Goal: Task Accomplishment & Management: Complete application form

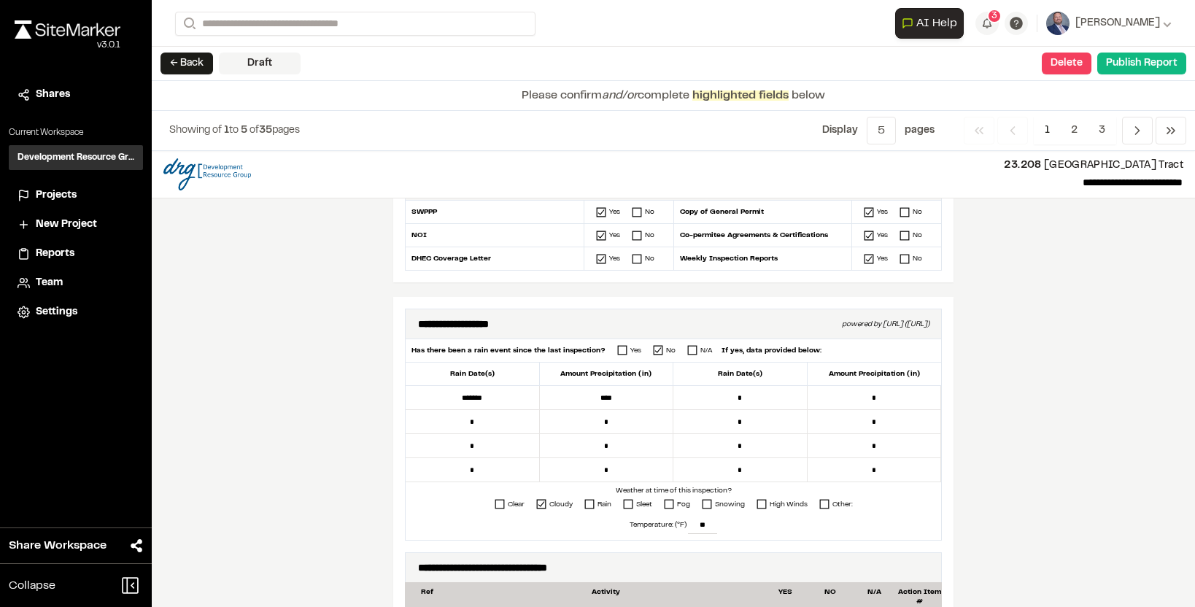
scroll to position [566, 0]
click at [617, 351] on icon at bounding box center [622, 349] width 10 height 10
click at [679, 395] on input "*" at bounding box center [740, 397] width 134 height 24
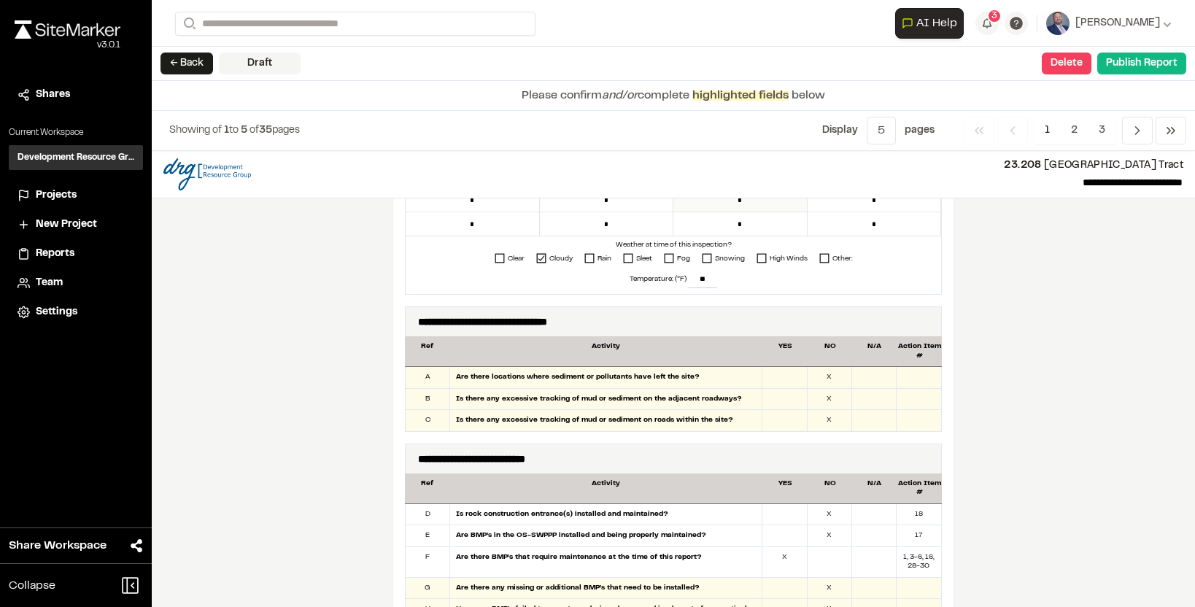
scroll to position [814, 0]
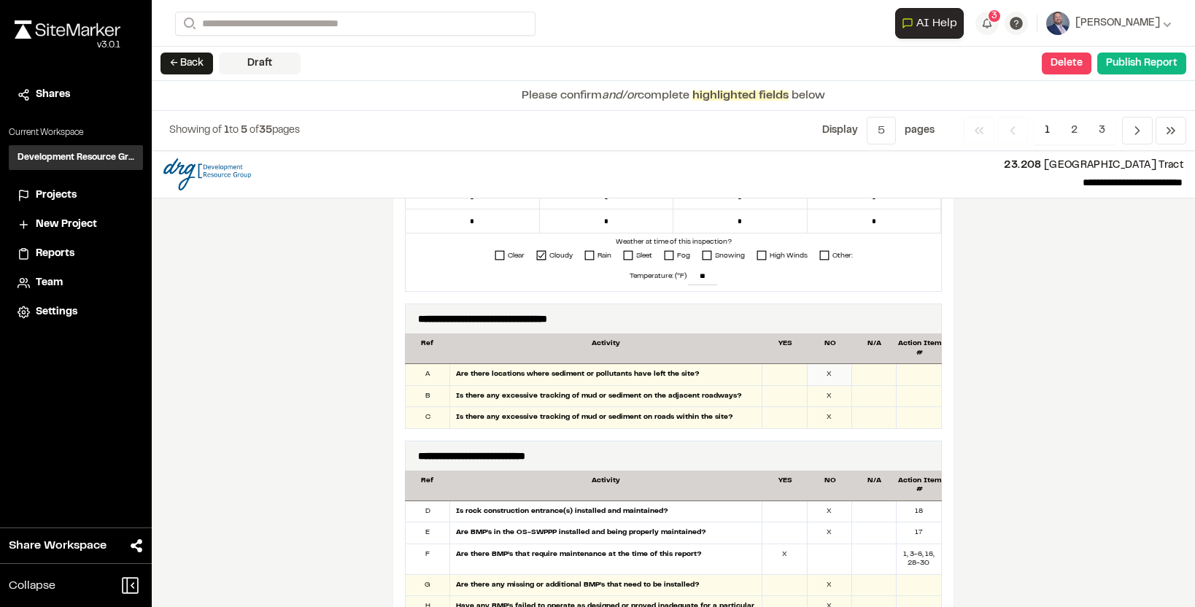
click at [832, 374] on div "X" at bounding box center [830, 374] width 45 height 21
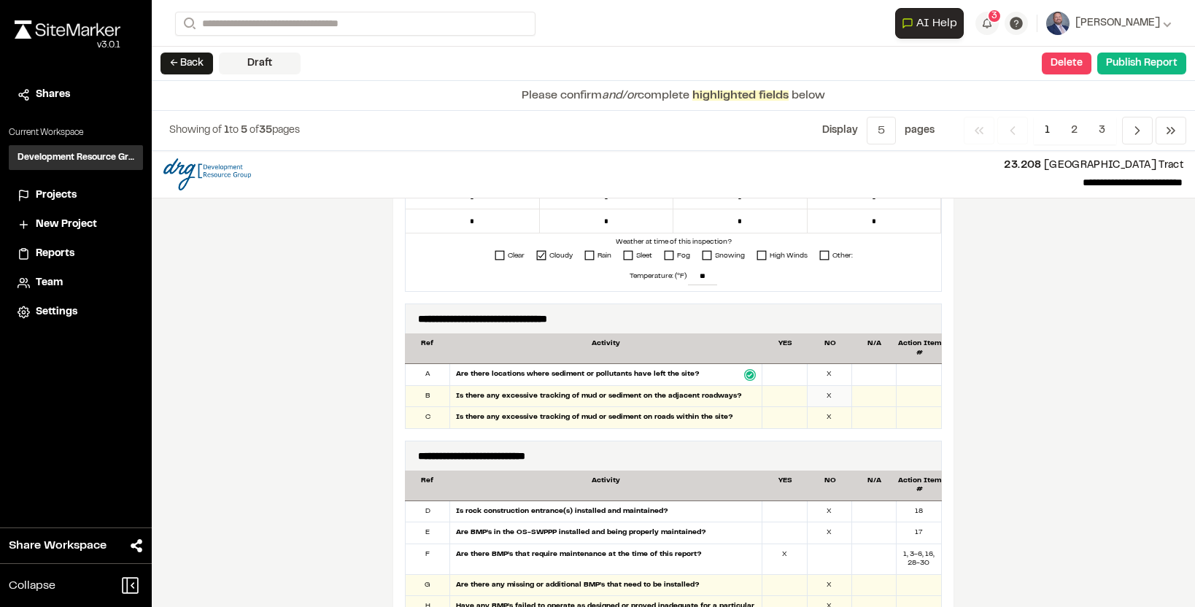
click at [831, 393] on div "X" at bounding box center [830, 396] width 45 height 21
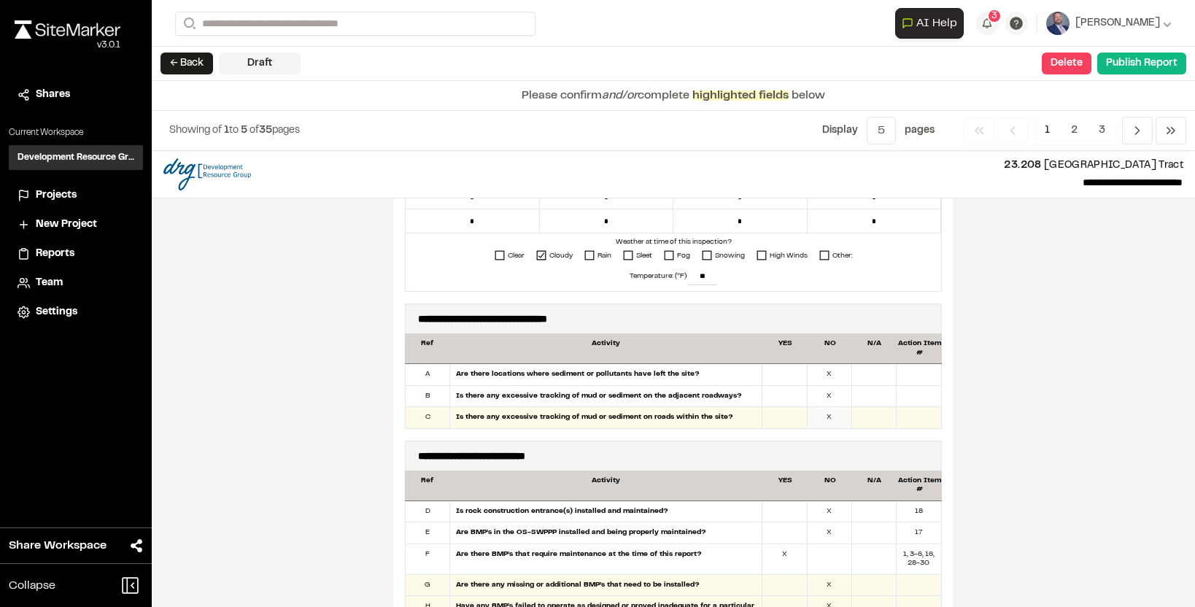
click at [833, 419] on div "X" at bounding box center [830, 417] width 45 height 21
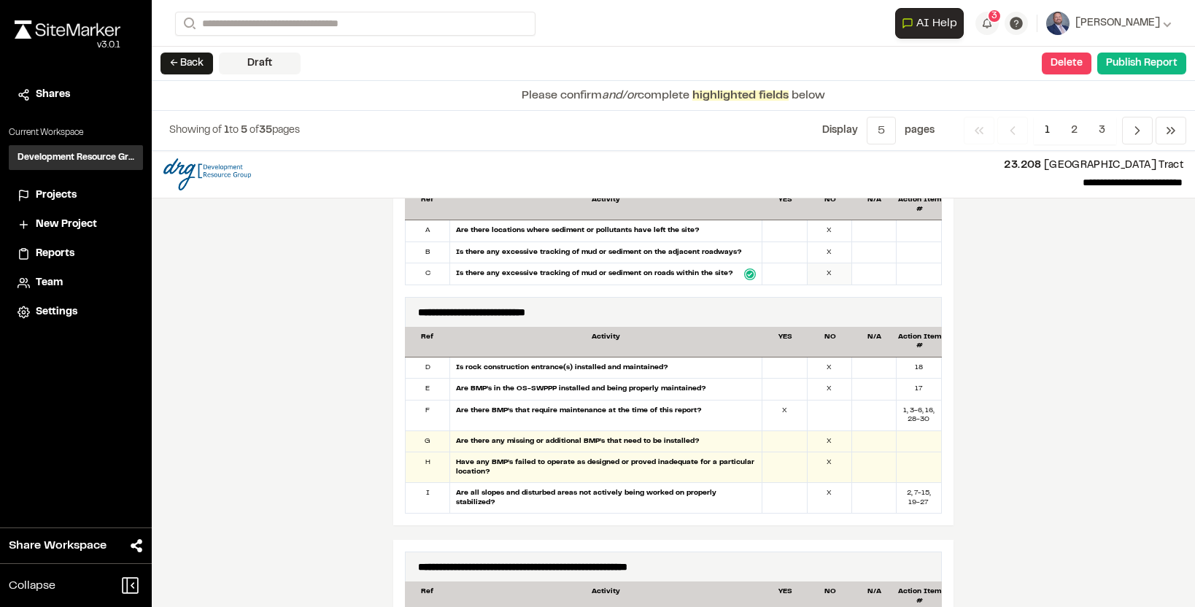
scroll to position [960, 0]
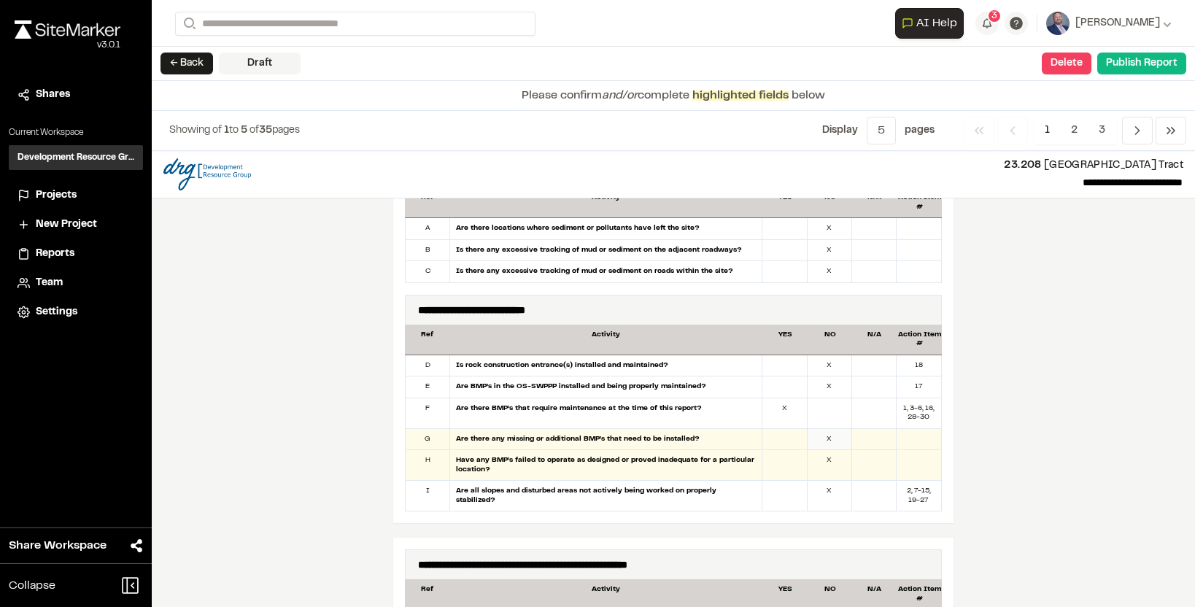
click at [830, 434] on div "X" at bounding box center [830, 439] width 45 height 21
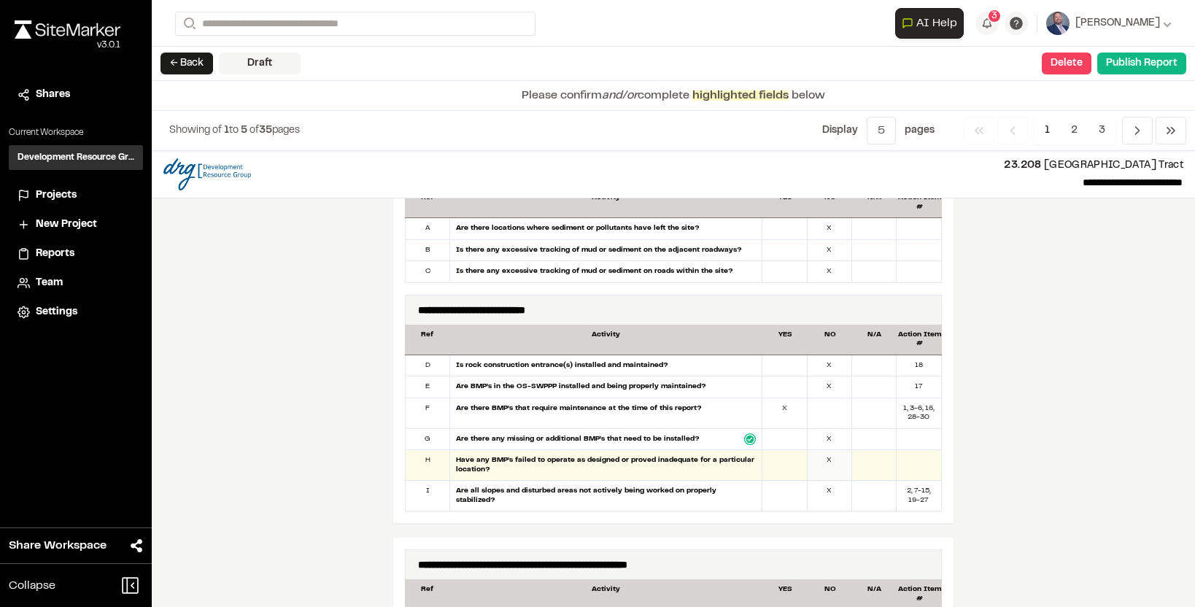
click at [830, 458] on div "X" at bounding box center [830, 465] width 45 height 30
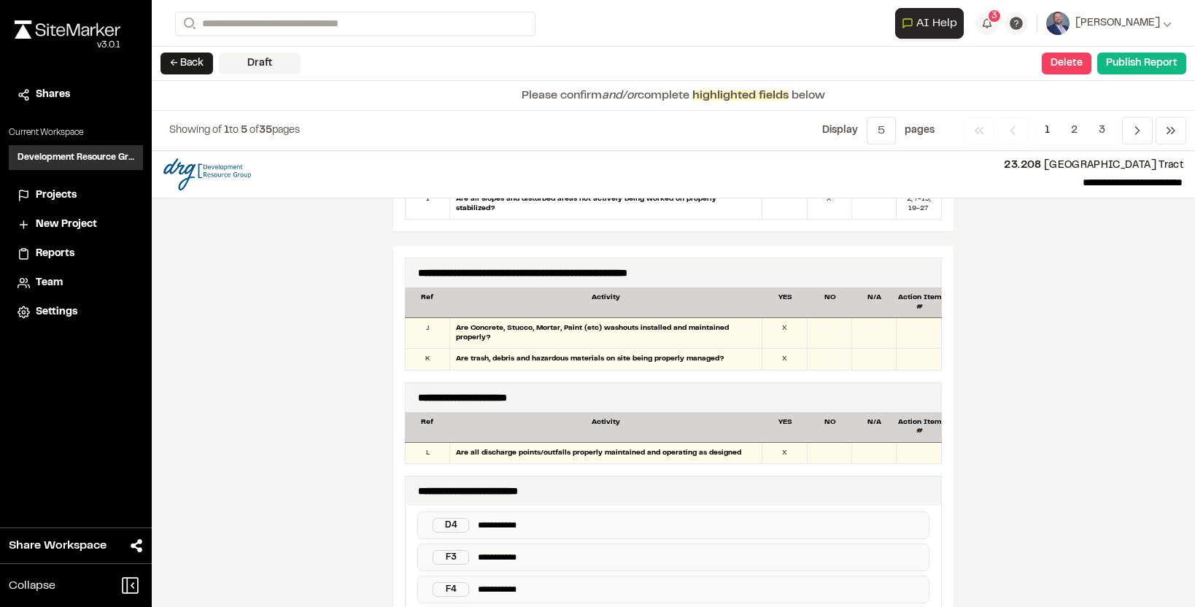
scroll to position [1317, 0]
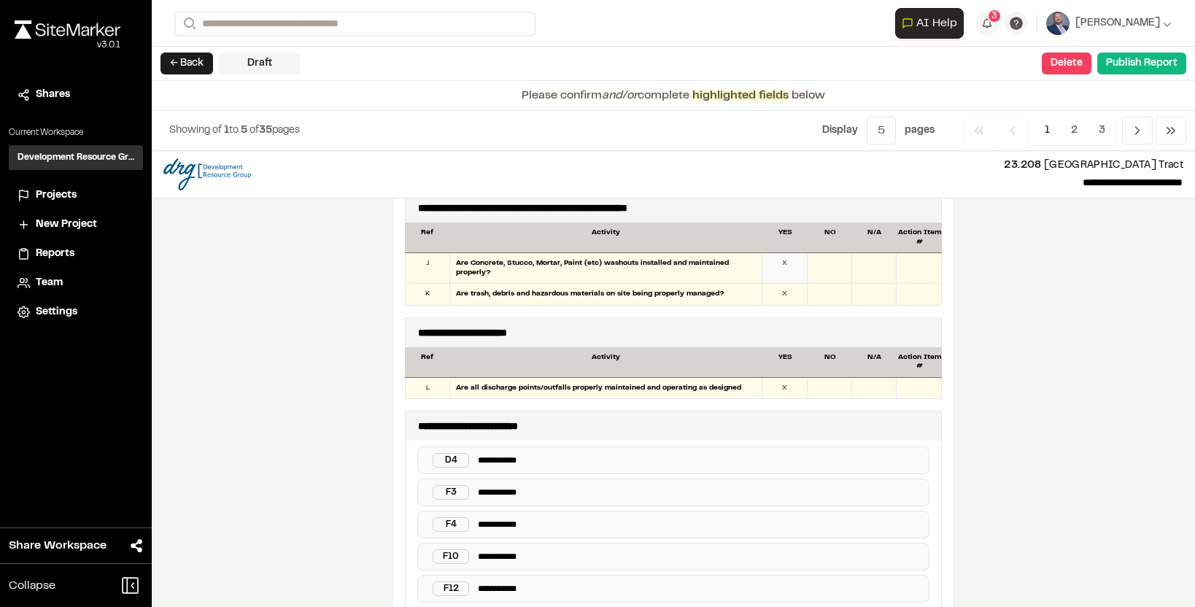
click at [783, 269] on div "X" at bounding box center [784, 268] width 45 height 30
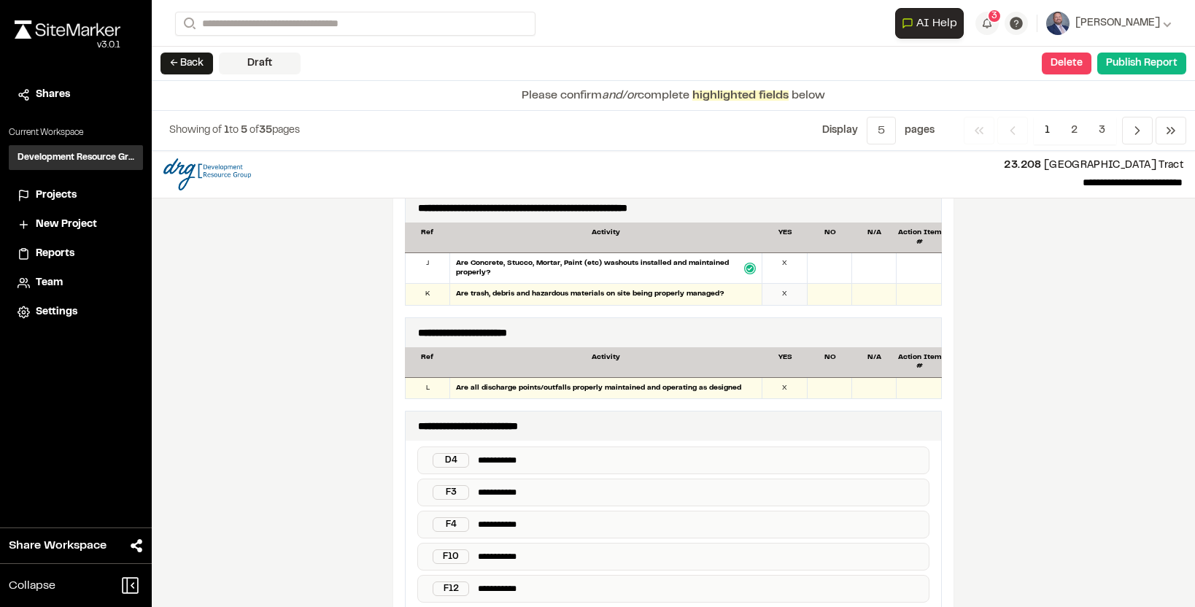
click at [783, 292] on div "X" at bounding box center [784, 294] width 45 height 21
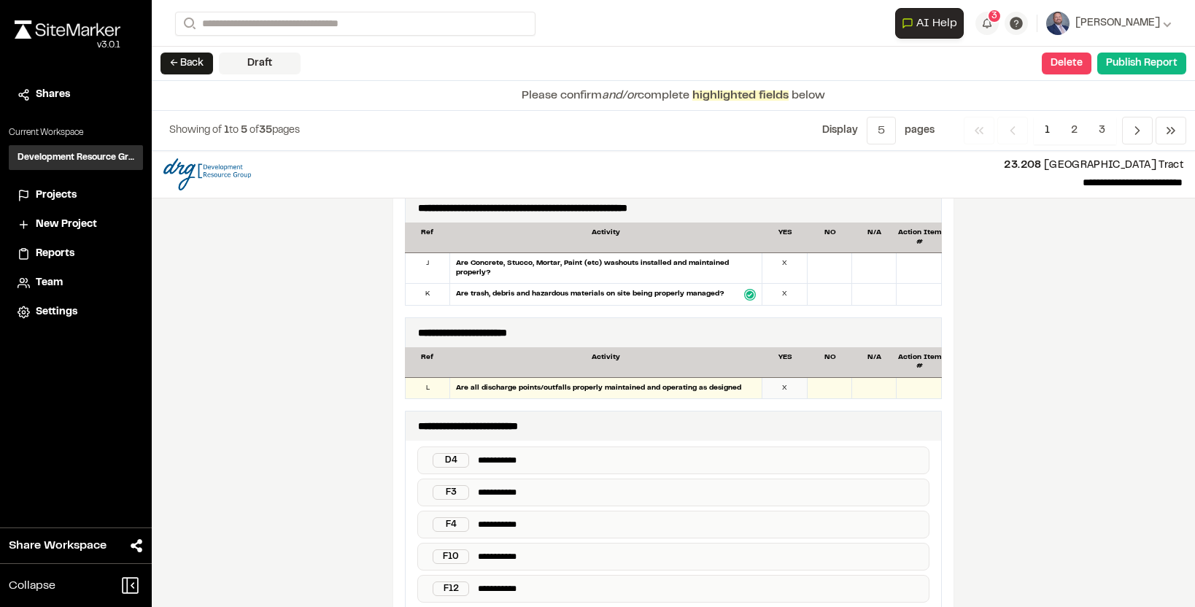
click at [773, 394] on div "X" at bounding box center [784, 388] width 45 height 21
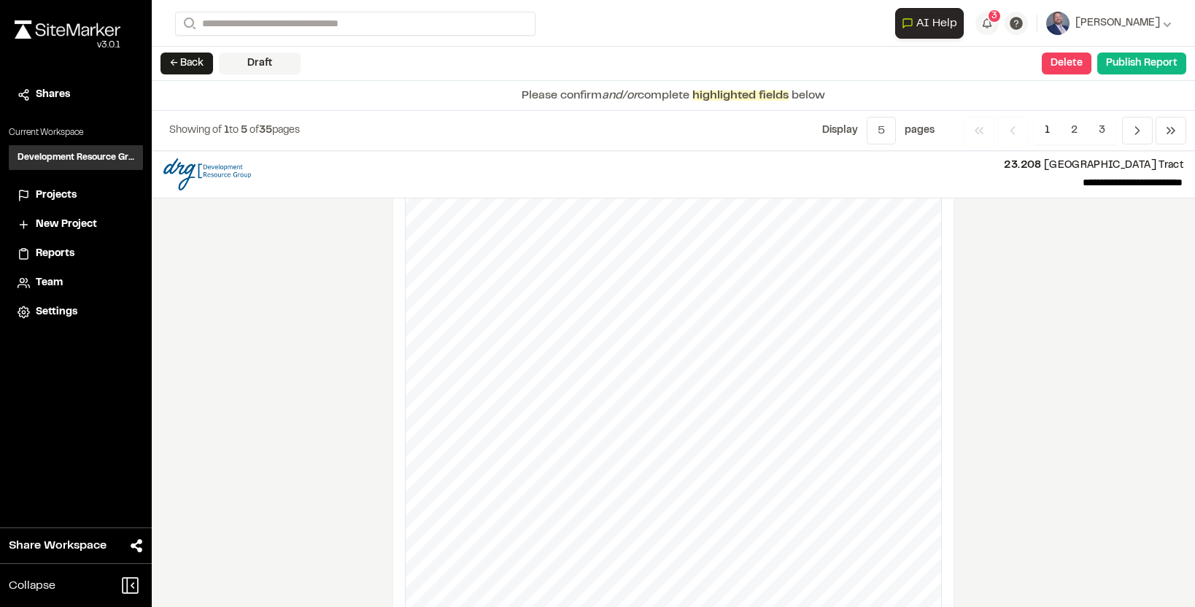
scroll to position [2310, 0]
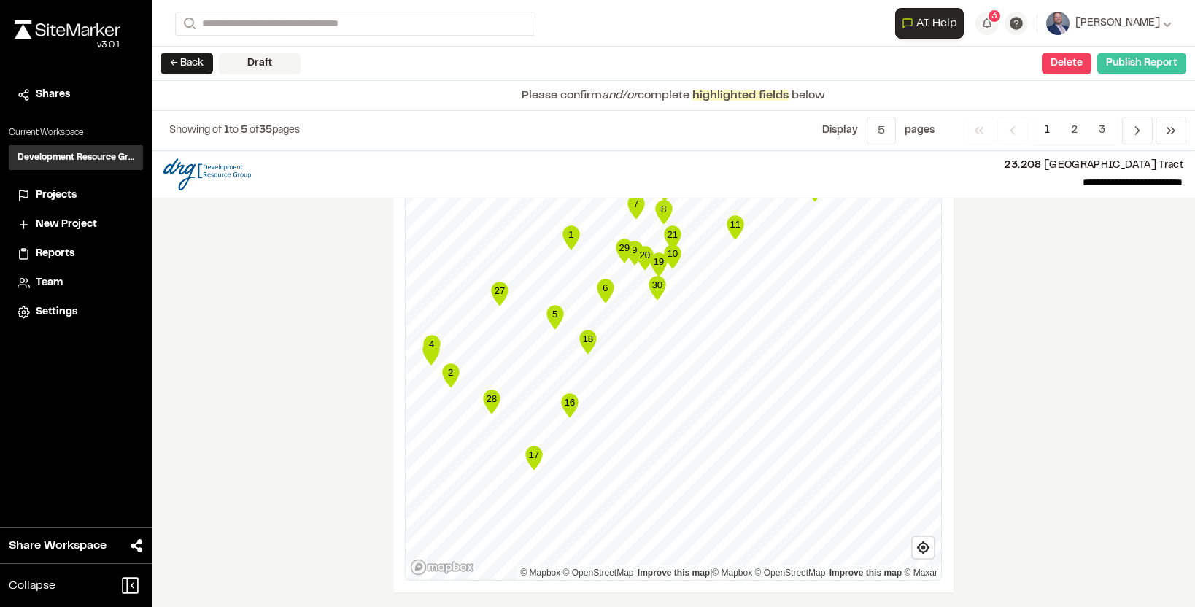
click at [1124, 69] on button "Publish Report" at bounding box center [1141, 64] width 89 height 22
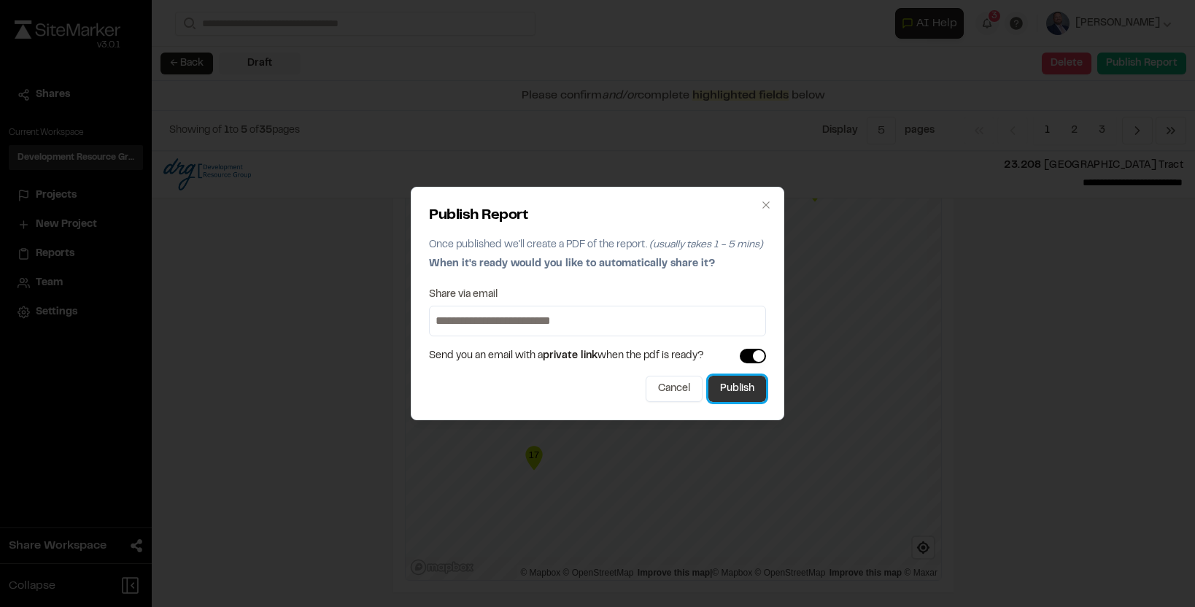
click at [746, 393] on button "Publish" at bounding box center [737, 389] width 58 height 26
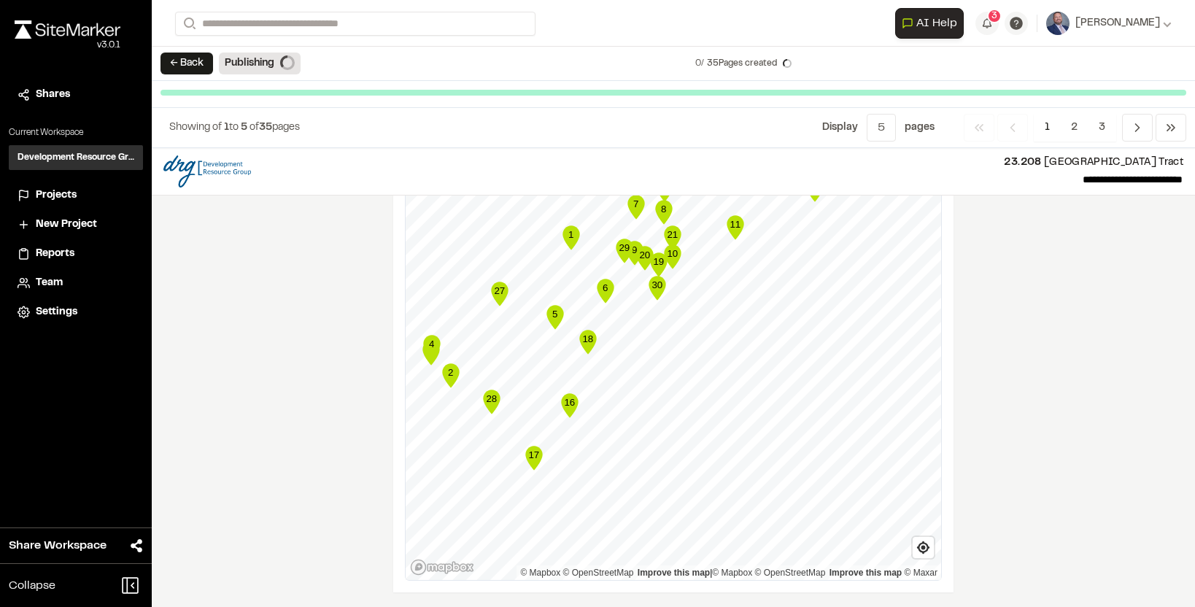
scroll to position [2280, 0]
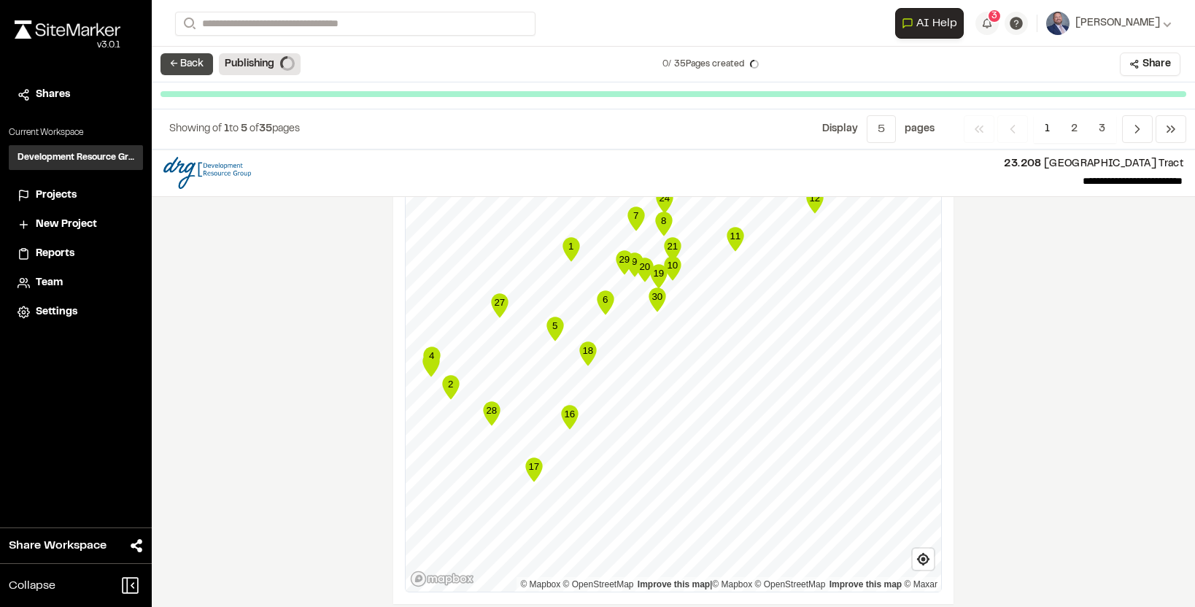
click at [183, 57] on button "← Back" at bounding box center [187, 64] width 53 height 22
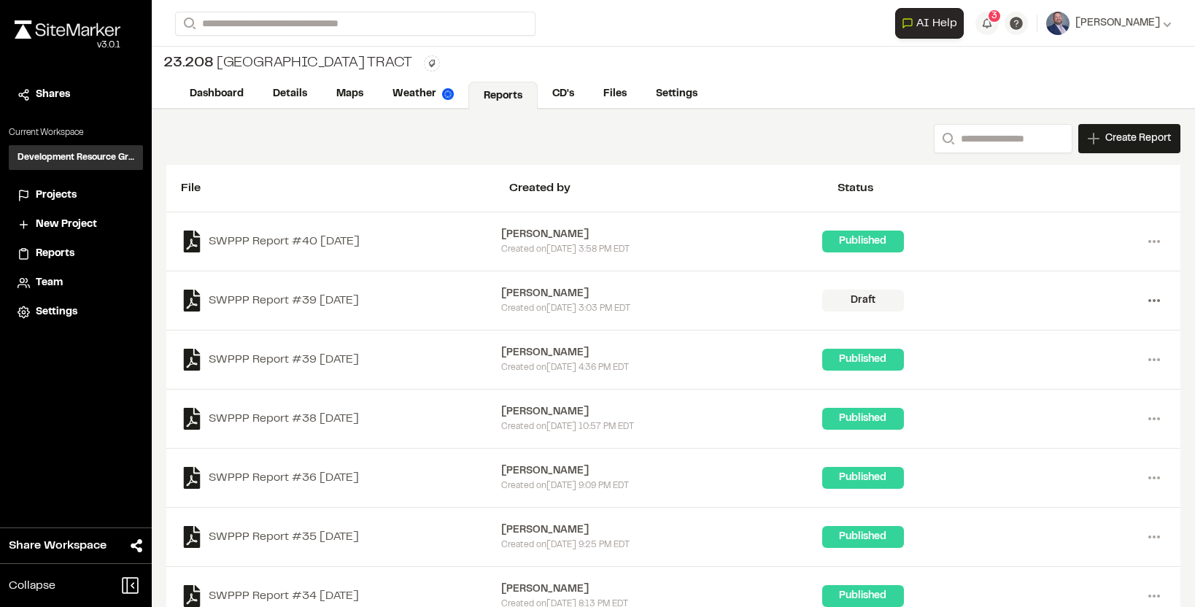
click at [1151, 294] on icon at bounding box center [1154, 300] width 23 height 23
click at [1066, 352] on link "Delete" at bounding box center [1101, 353] width 127 height 22
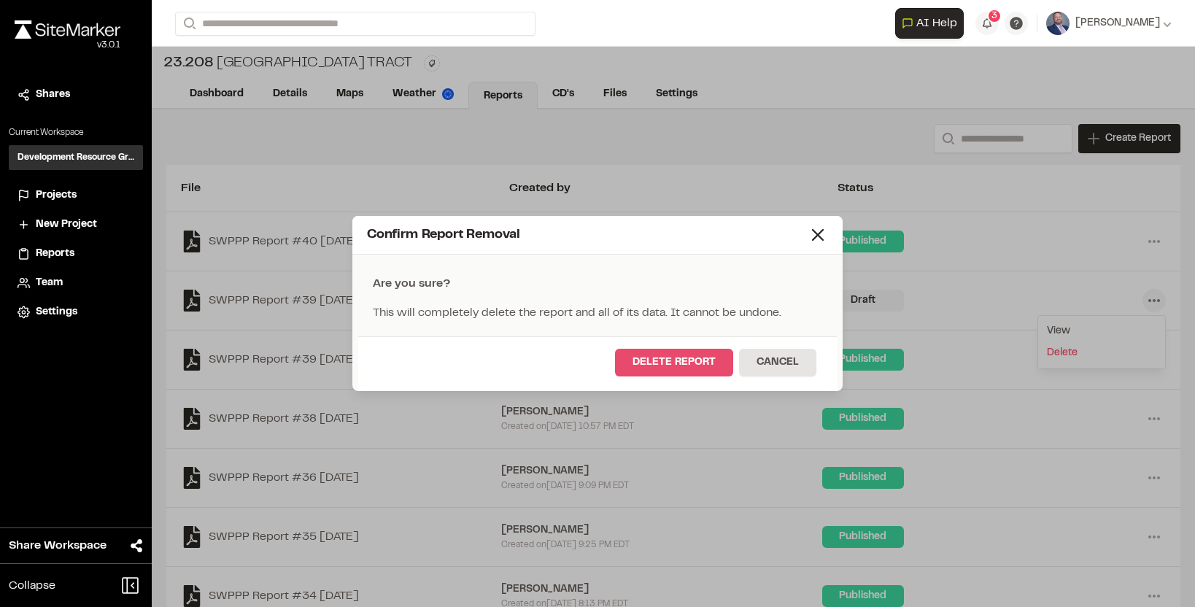
click at [702, 359] on button "Delete Report" at bounding box center [674, 363] width 118 height 28
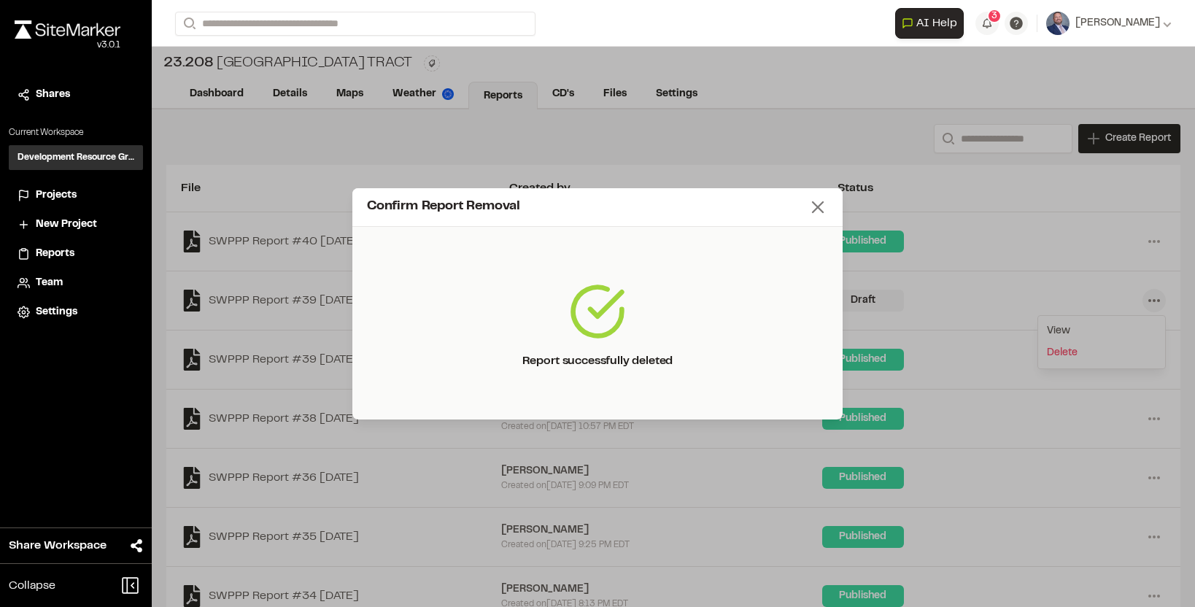
click at [822, 206] on icon at bounding box center [818, 207] width 20 height 20
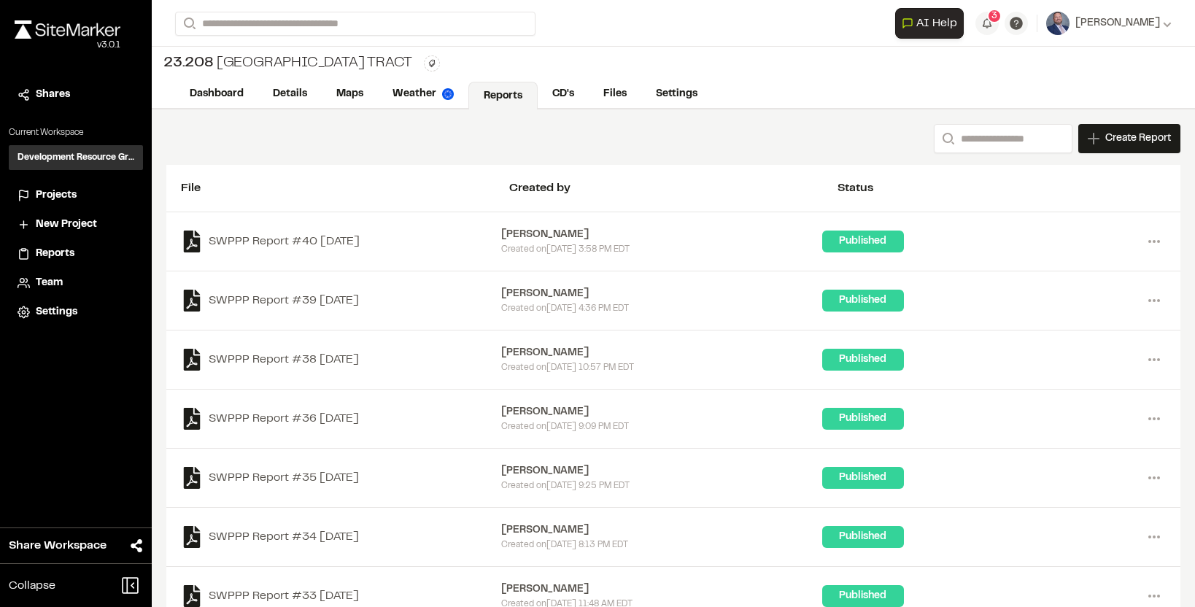
click at [663, 254] on div "Created [DATE][DATE] 3:58 PM EDT" at bounding box center [661, 249] width 320 height 13
click at [328, 250] on link "SWPPP Report #40 [DATE]" at bounding box center [341, 242] width 320 height 22
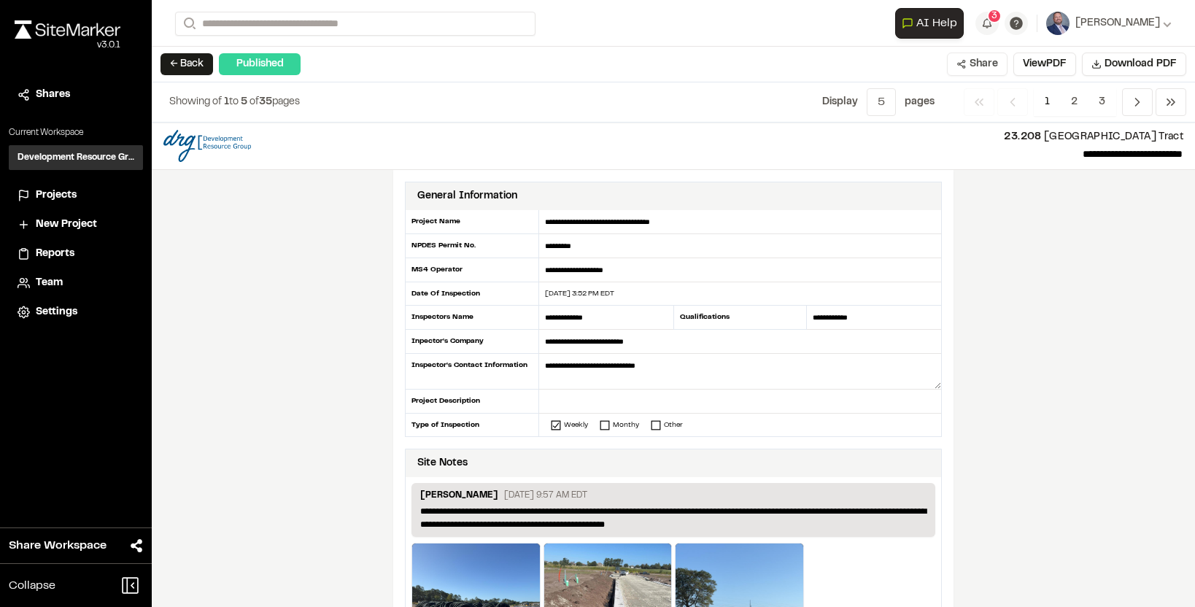
click at [986, 63] on button "Share" at bounding box center [977, 64] width 61 height 23
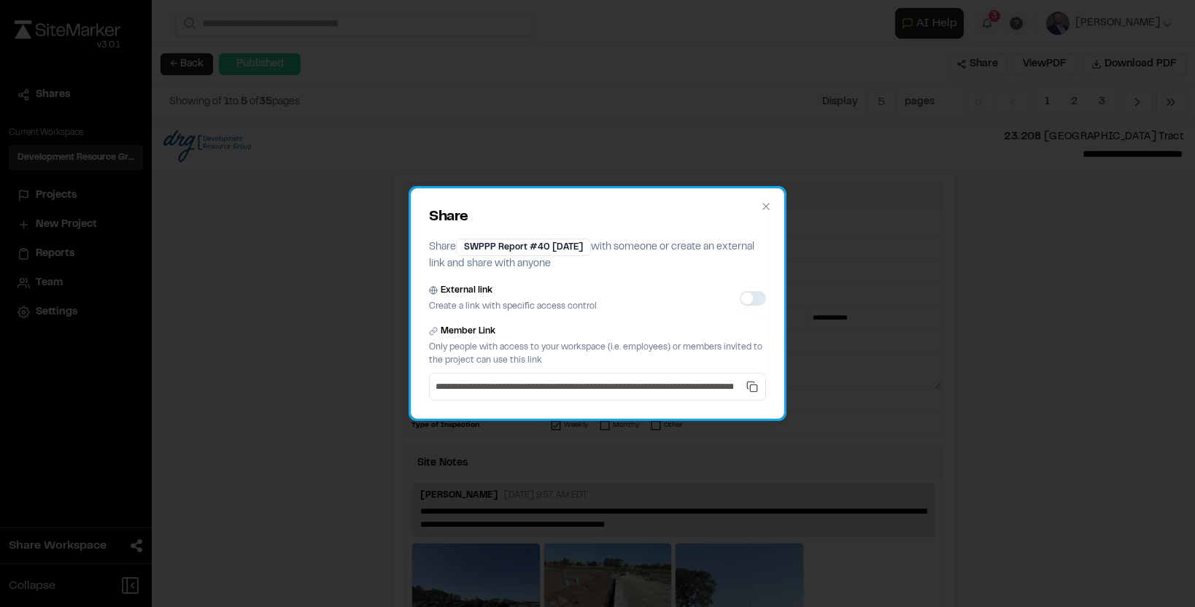
click at [757, 312] on div "External link Create a link with specific access control" at bounding box center [597, 298] width 337 height 29
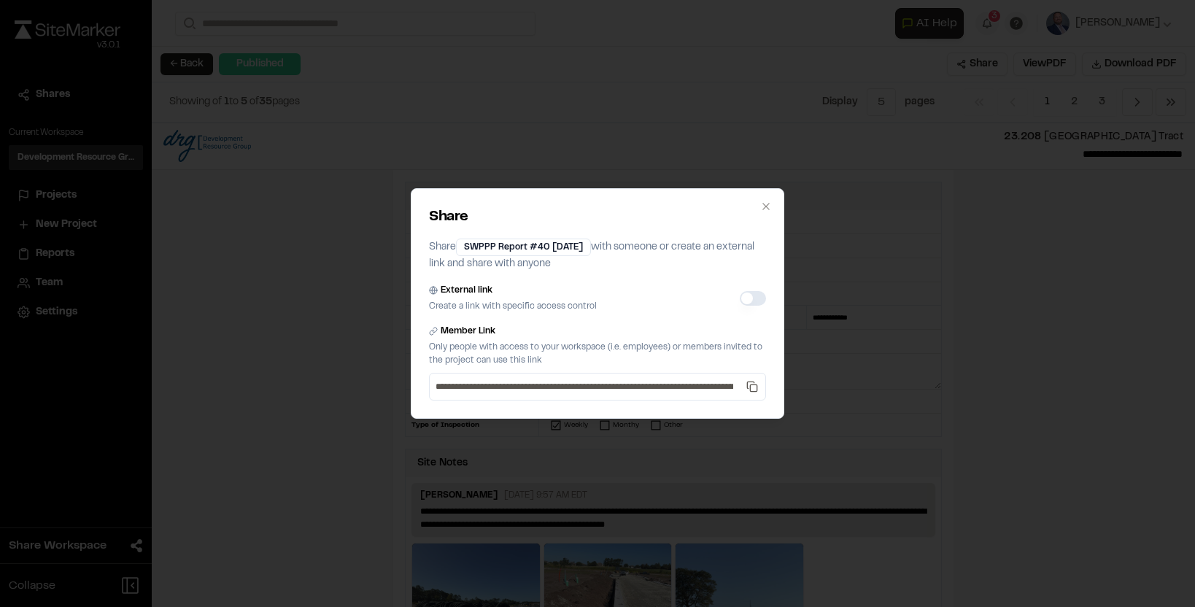
click at [752, 298] on button "External link" at bounding box center [753, 298] width 26 height 15
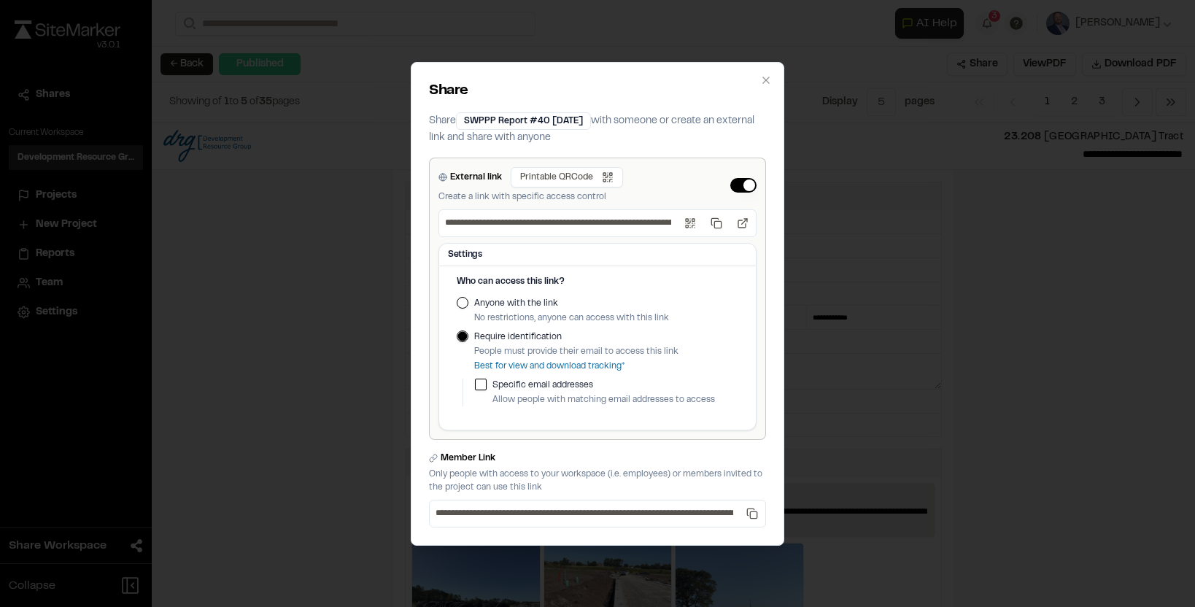
click at [468, 302] on button "Anyone with the link" at bounding box center [463, 303] width 12 height 12
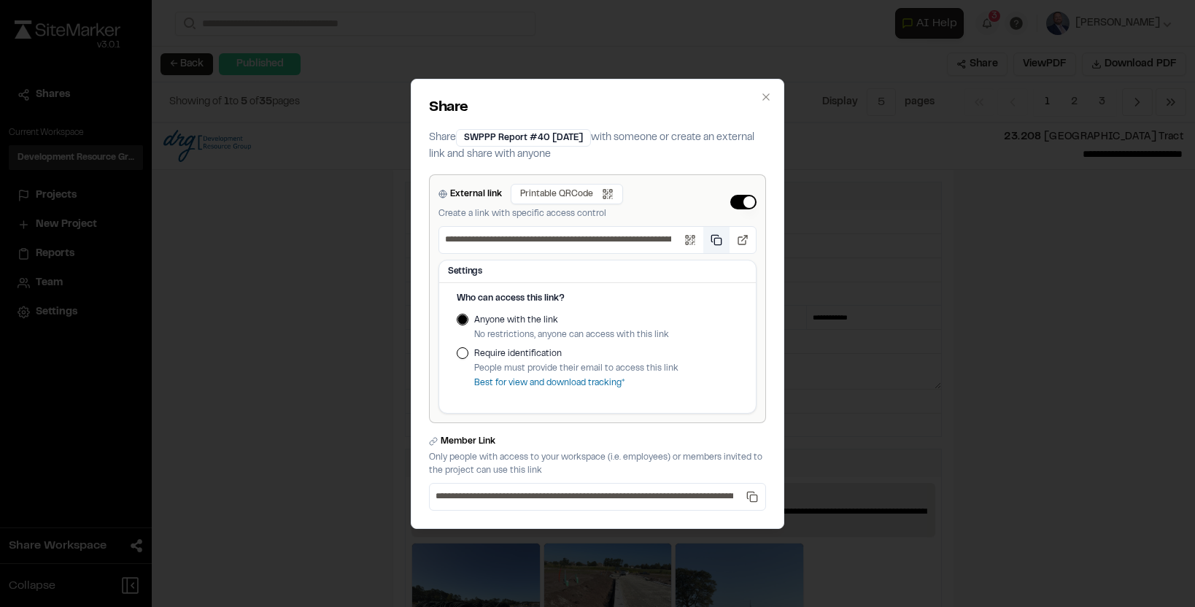
click at [715, 242] on button "Copy public link" at bounding box center [716, 240] width 26 height 26
click at [768, 95] on icon "button" at bounding box center [765, 96] width 7 height 7
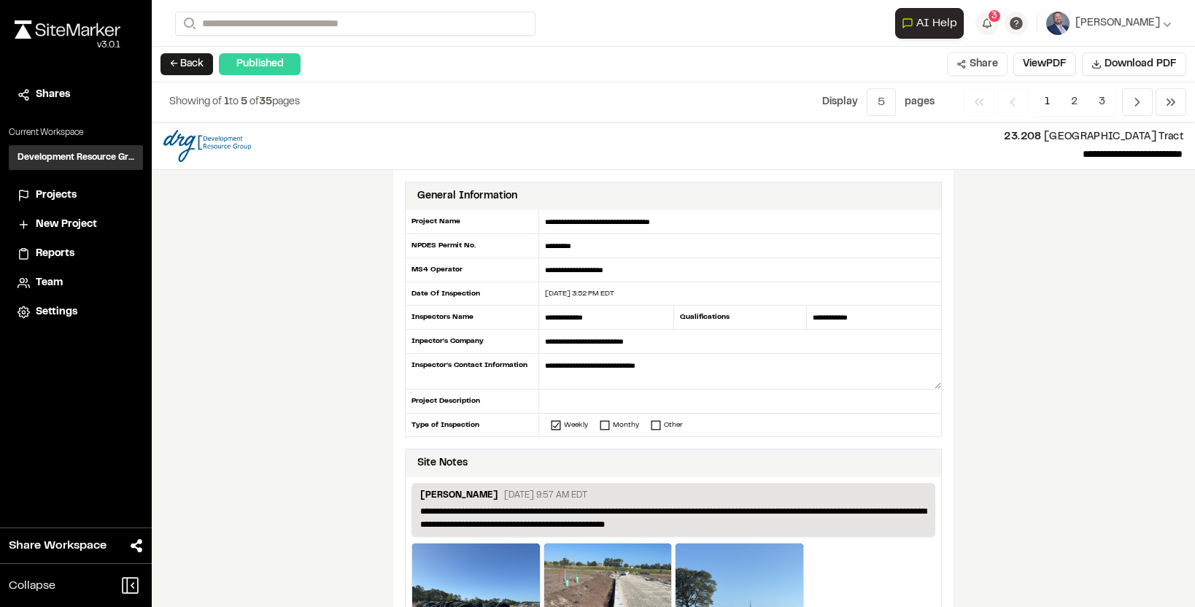
click at [979, 72] on button "Share" at bounding box center [977, 64] width 61 height 23
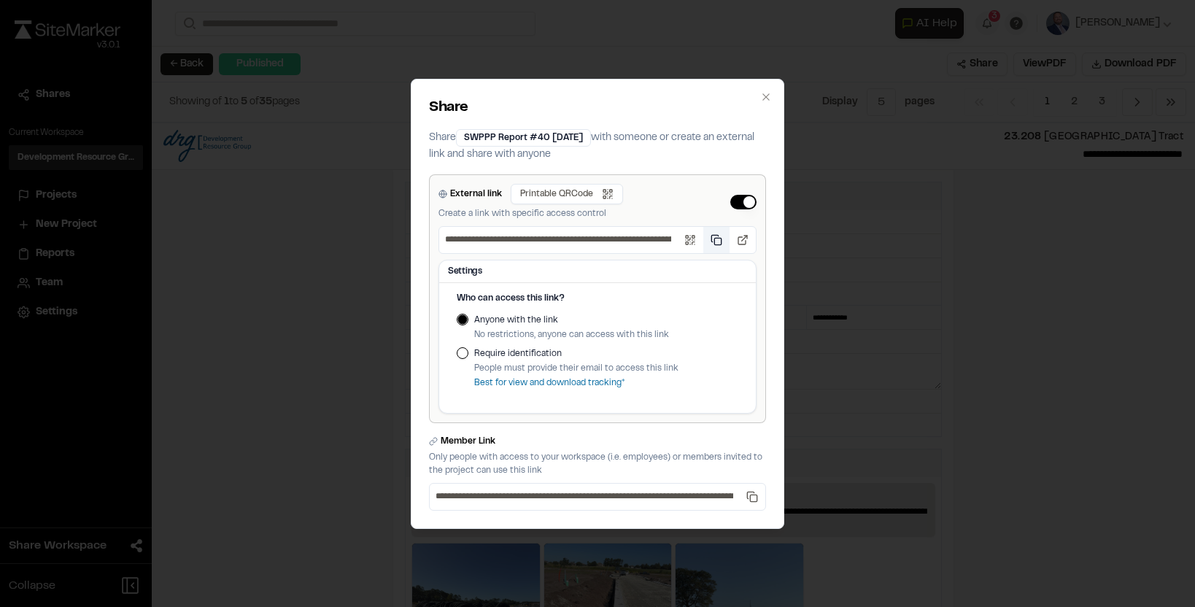
click at [722, 240] on button "Copy public link" at bounding box center [716, 240] width 26 height 26
click at [764, 96] on icon "button" at bounding box center [766, 97] width 12 height 12
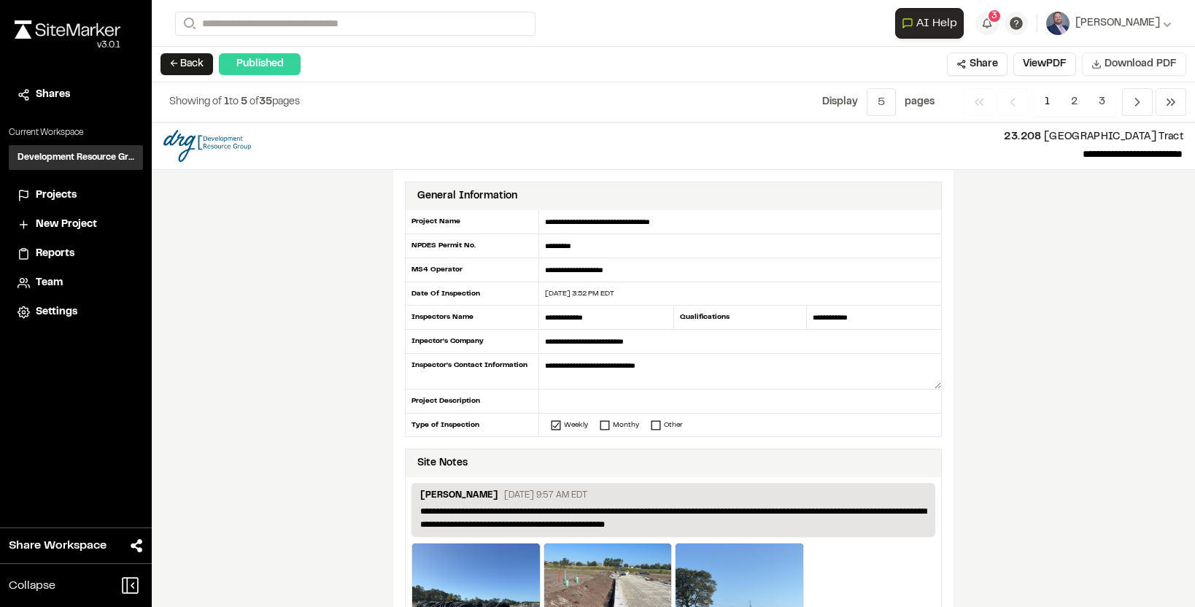
click at [1100, 65] on icon at bounding box center [1097, 64] width 10 height 10
click at [174, 56] on button "← Back" at bounding box center [187, 64] width 53 height 22
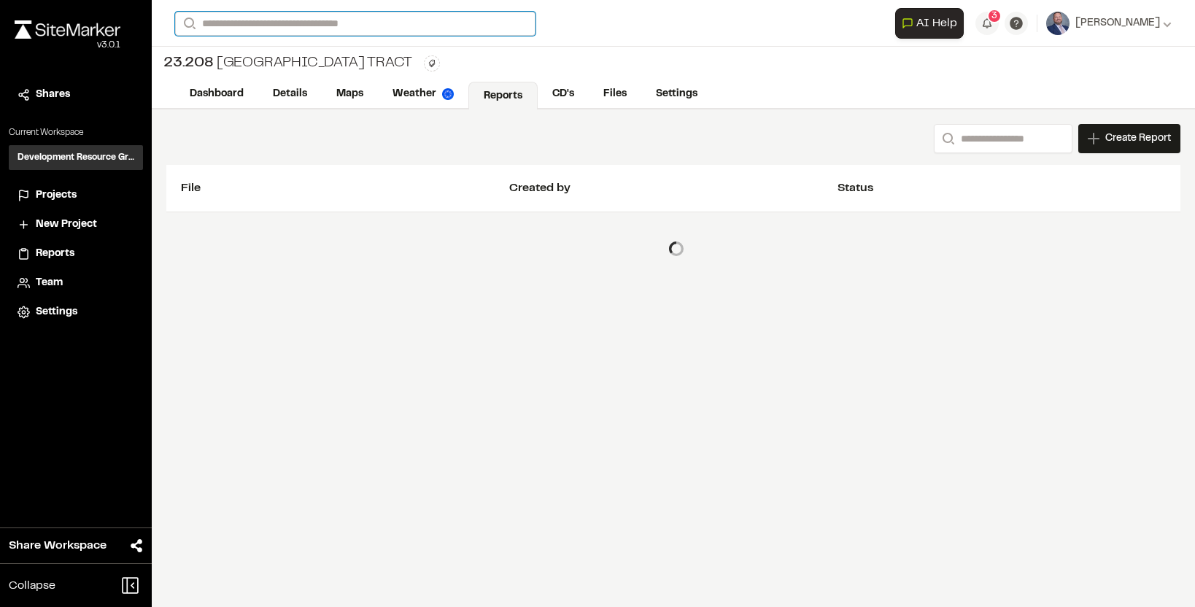
click at [217, 23] on input "Search" at bounding box center [355, 24] width 360 height 24
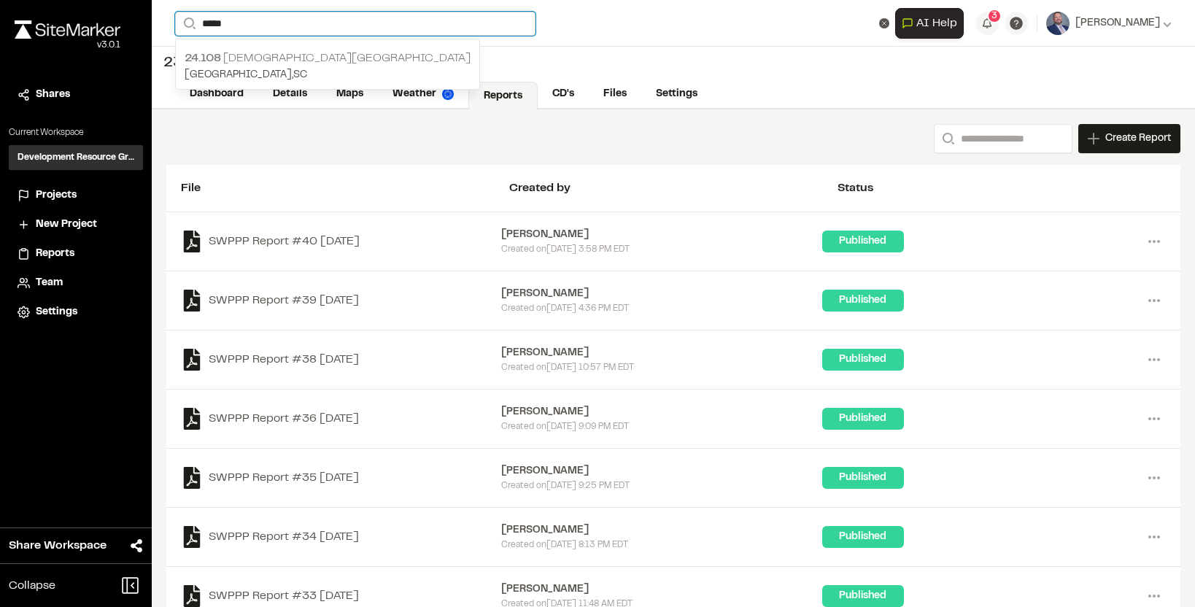
type input "*****"
click at [252, 58] on p "24.108 [DEMOGRAPHIC_DATA][GEOGRAPHIC_DATA]" at bounding box center [328, 59] width 286 height 18
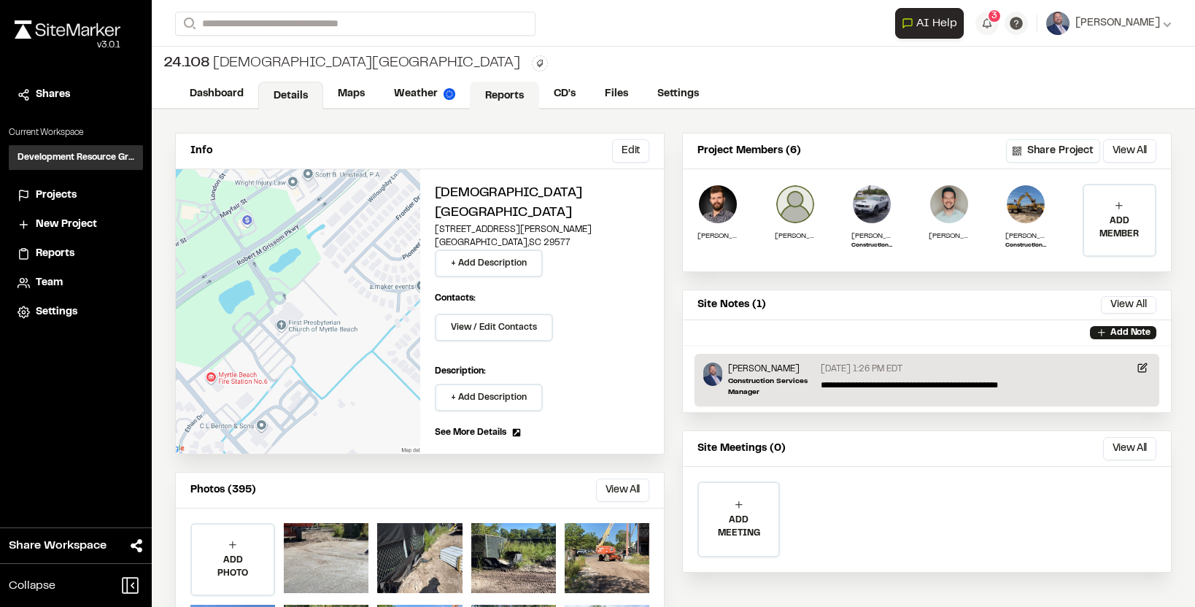
click at [501, 85] on link "Reports" at bounding box center [504, 96] width 69 height 28
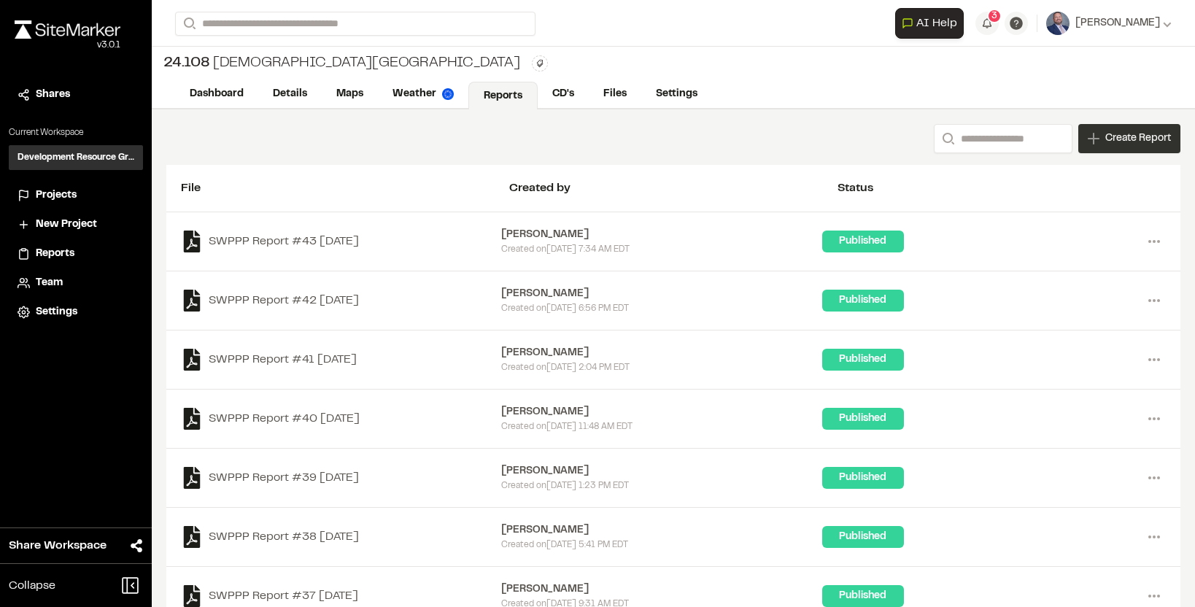
click at [1089, 130] on div "Create Report" at bounding box center [1129, 138] width 102 height 29
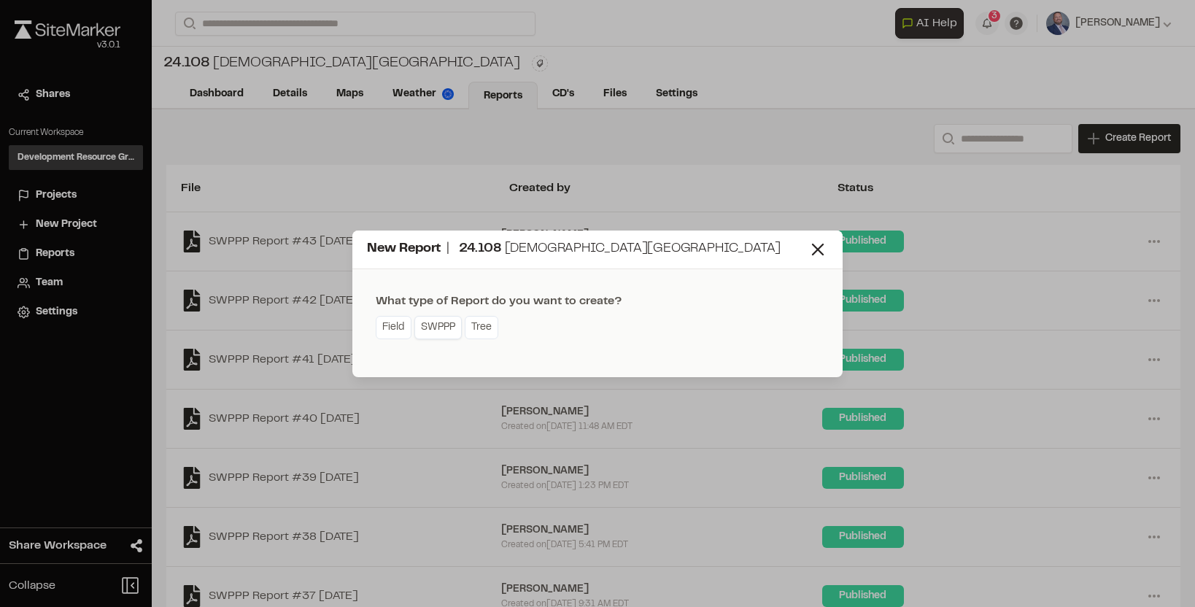
click at [447, 323] on link "SWPPP" at bounding box center [437, 327] width 47 height 23
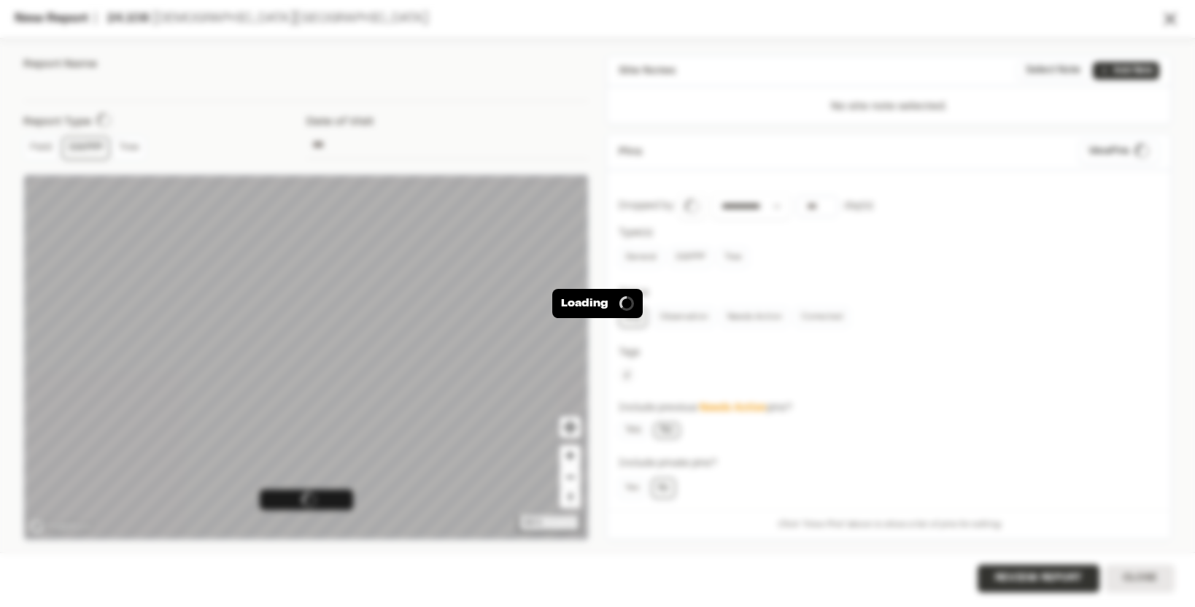
type input "**********"
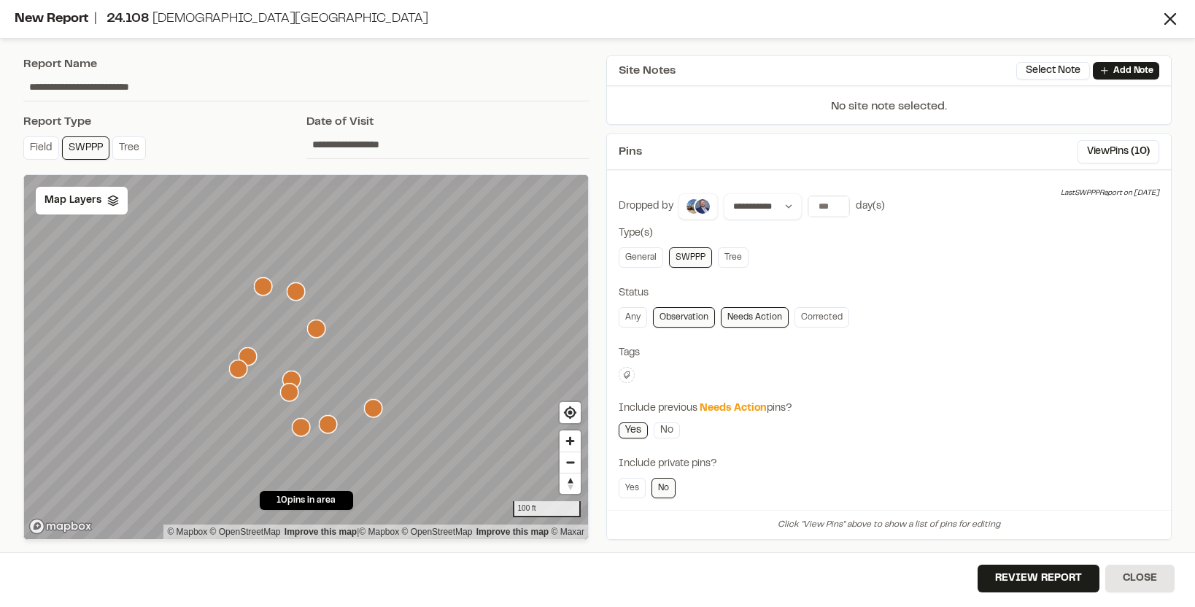
click at [746, 447] on div "**********" at bounding box center [889, 396] width 541 height 406
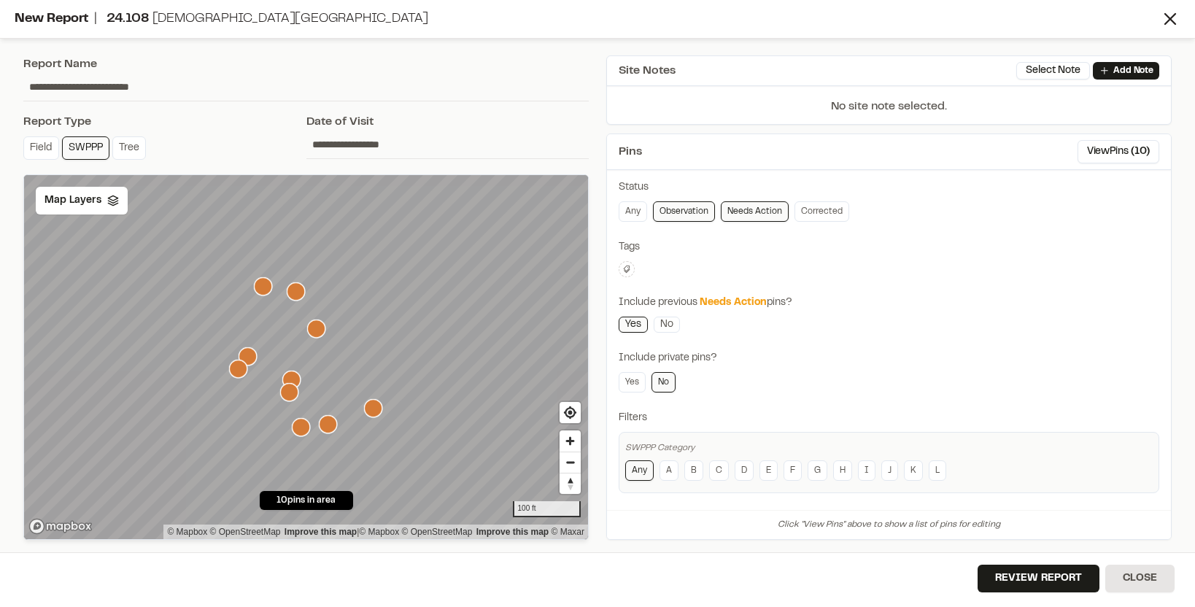
scroll to position [104, 0]
click at [1025, 573] on button "Review Report" at bounding box center [1039, 579] width 122 height 28
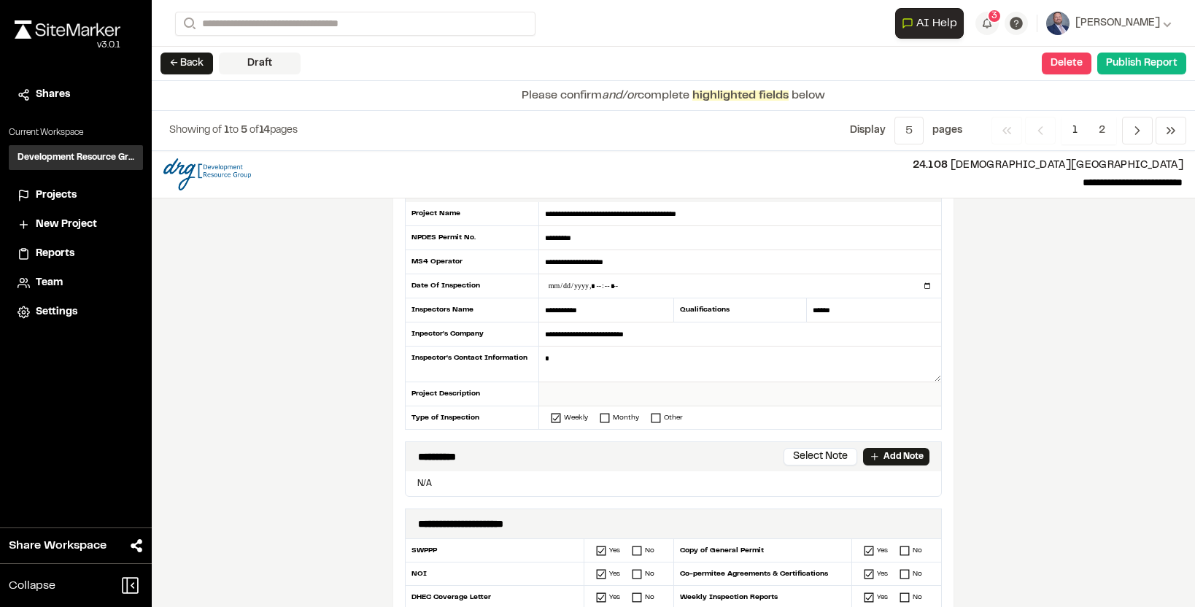
scroll to position [39, 0]
click at [659, 359] on textarea at bounding box center [740, 364] width 402 height 36
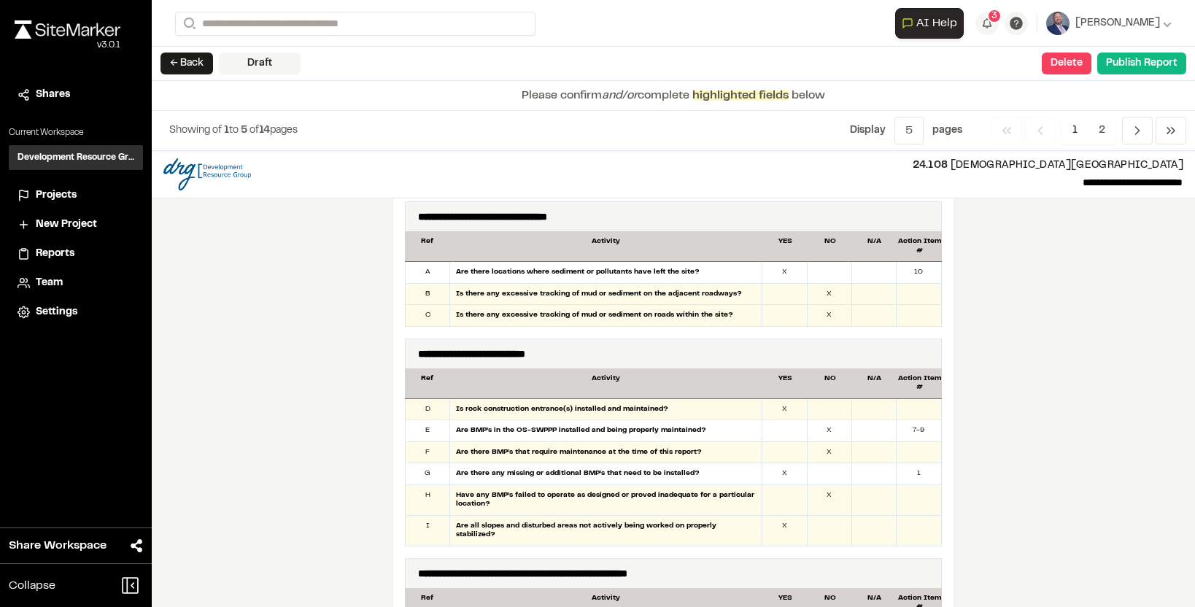
scroll to position [733, 0]
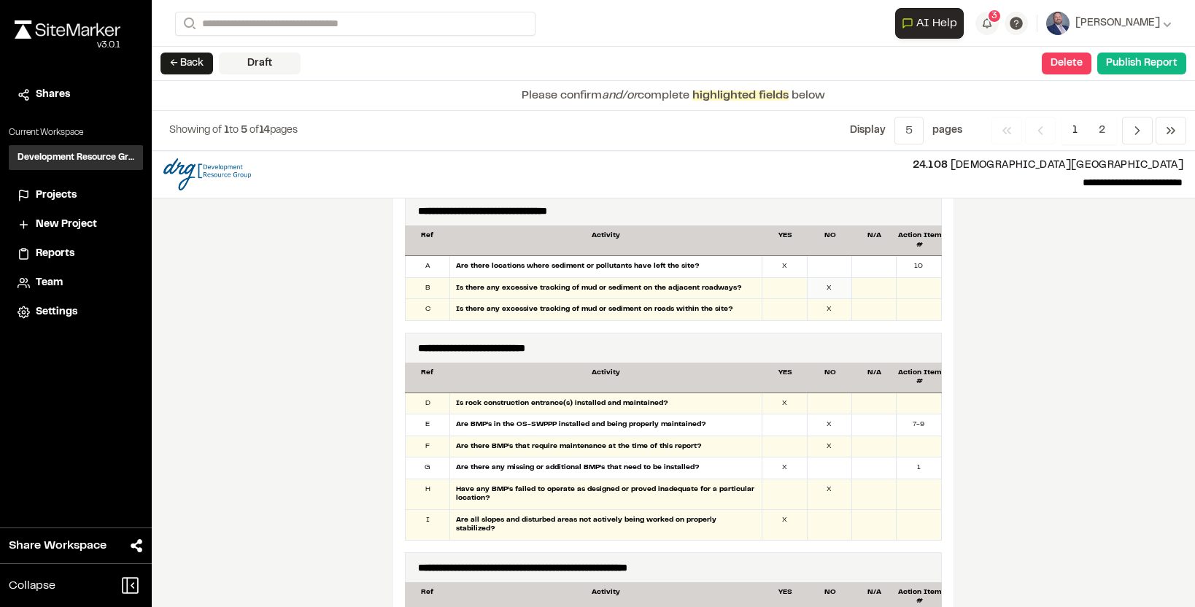
type textarea "**********"
click at [832, 286] on div "X" at bounding box center [830, 288] width 45 height 21
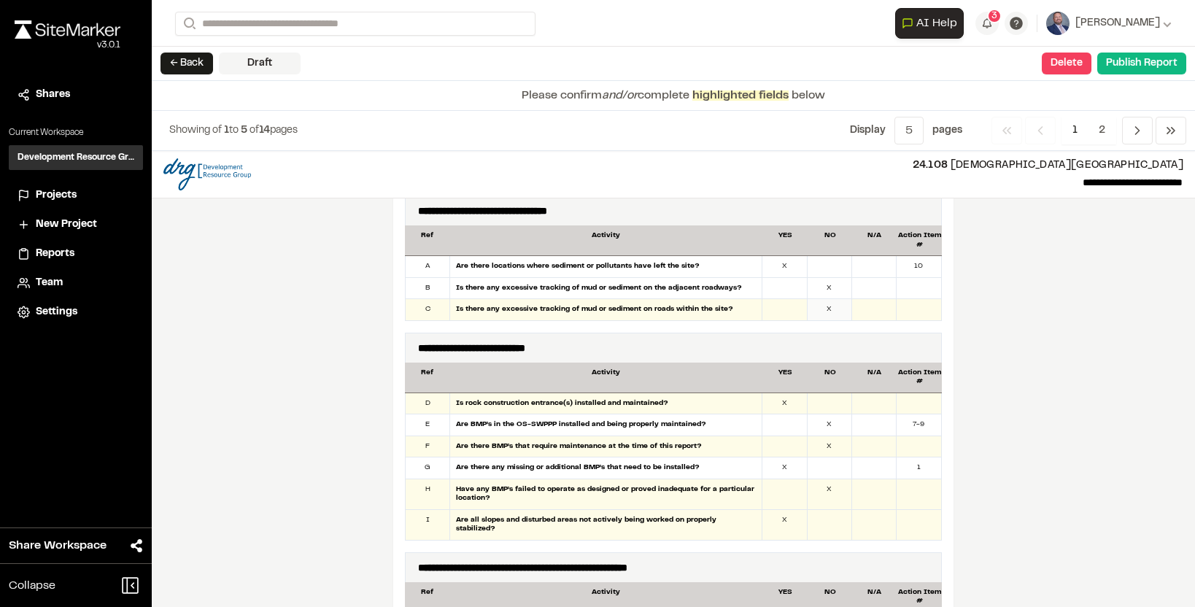
click at [830, 306] on div "X" at bounding box center [830, 309] width 45 height 21
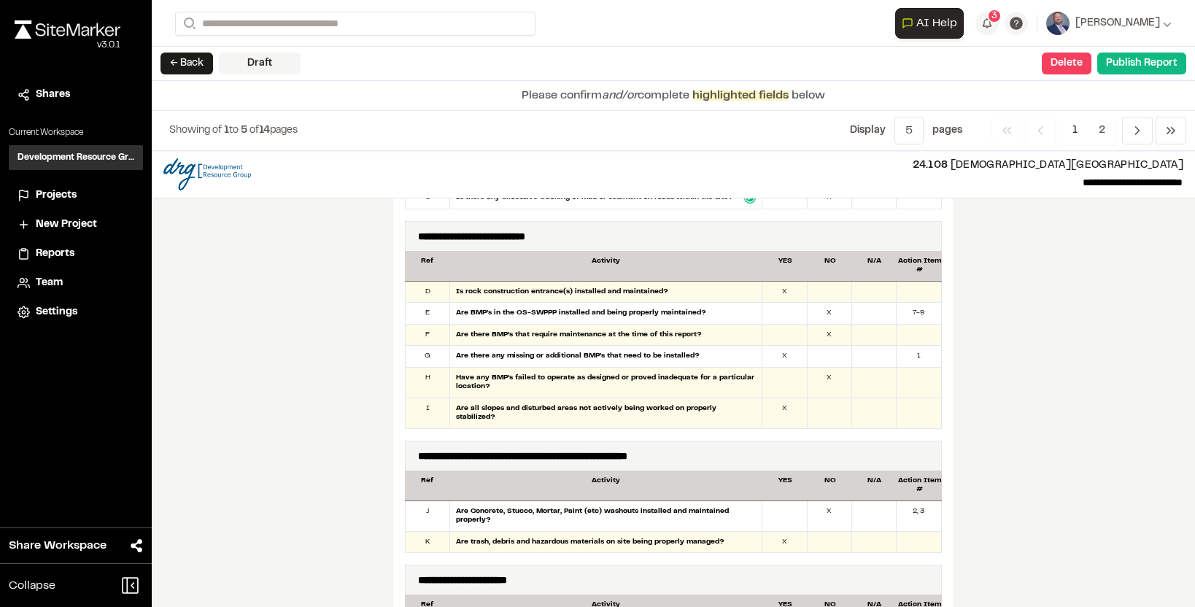
scroll to position [849, 0]
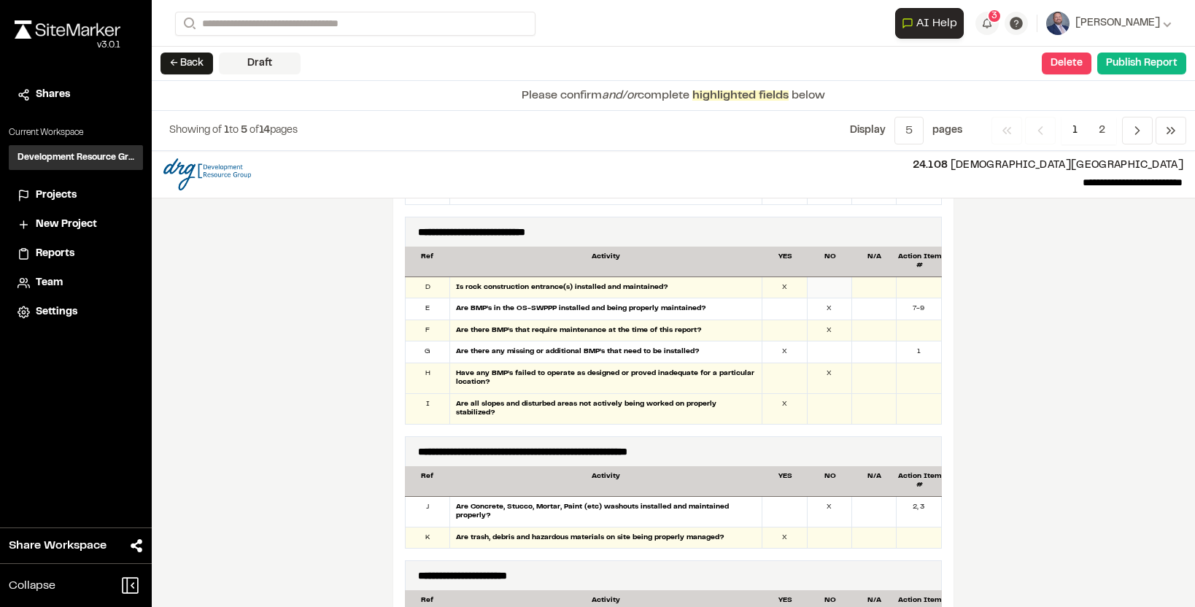
click at [820, 284] on div at bounding box center [830, 287] width 45 height 21
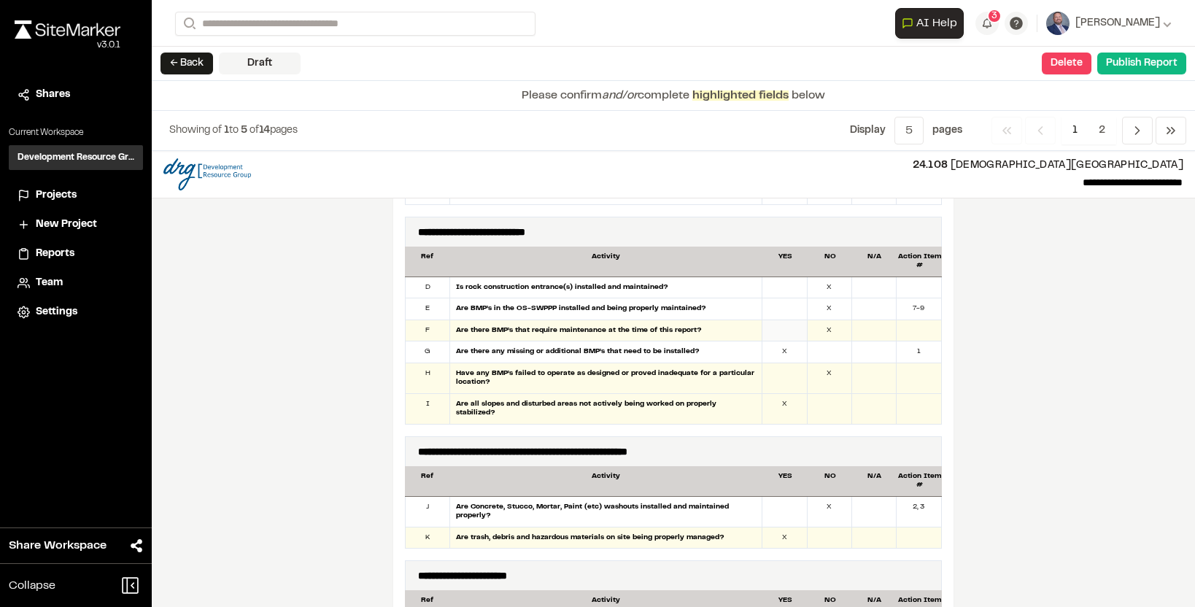
click at [792, 333] on div at bounding box center [784, 330] width 45 height 21
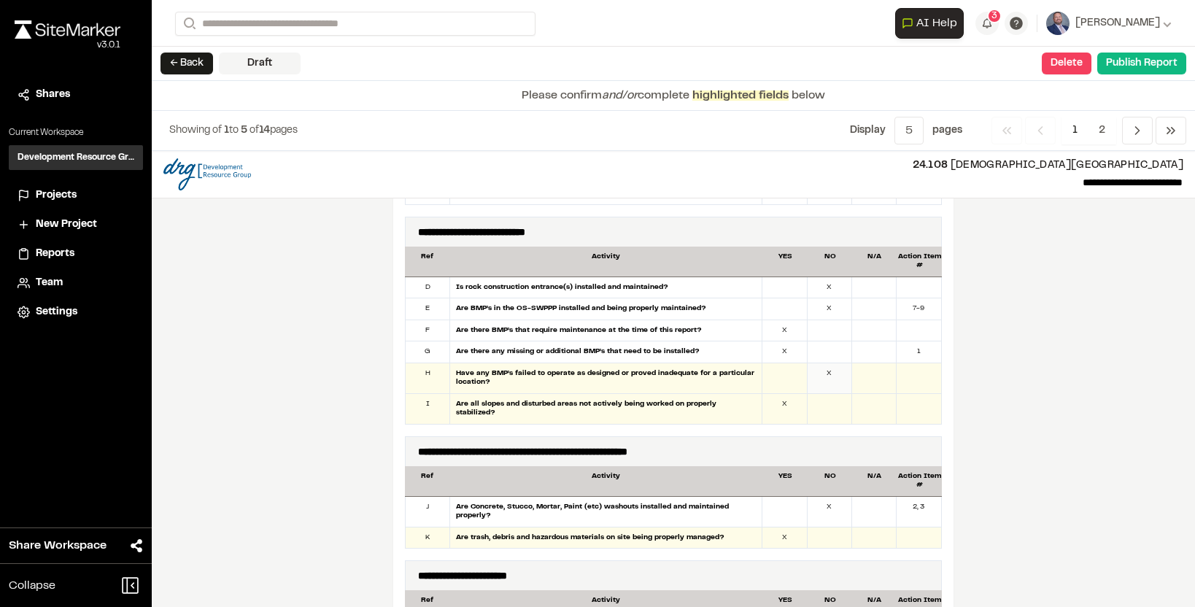
click at [814, 380] on div "X" at bounding box center [830, 378] width 45 height 30
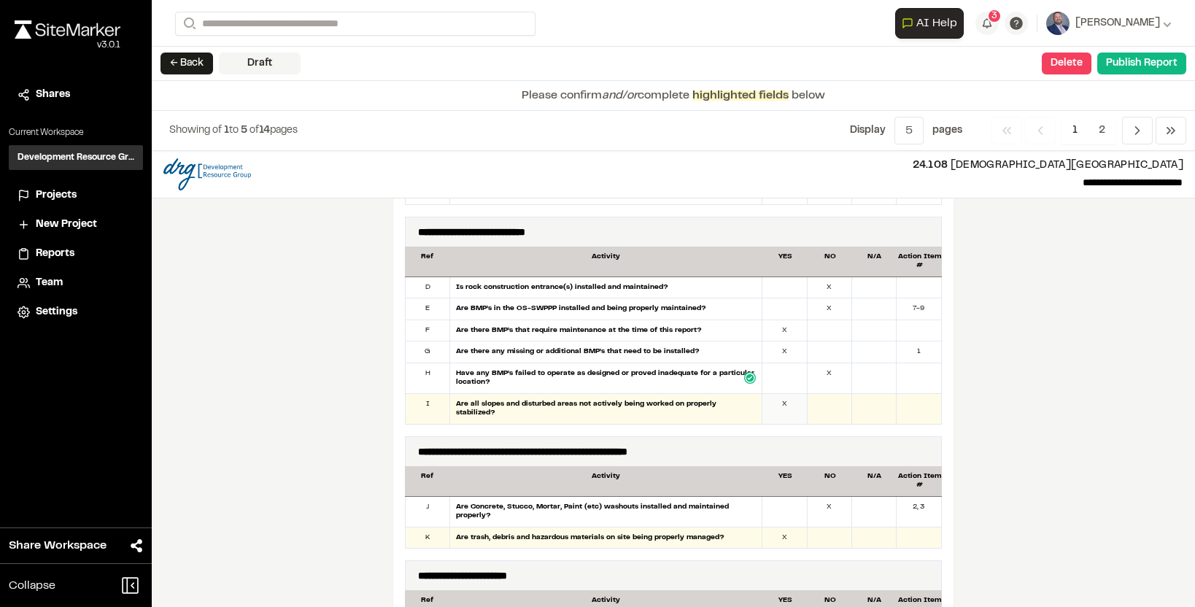
click at [796, 402] on div "X" at bounding box center [784, 409] width 45 height 30
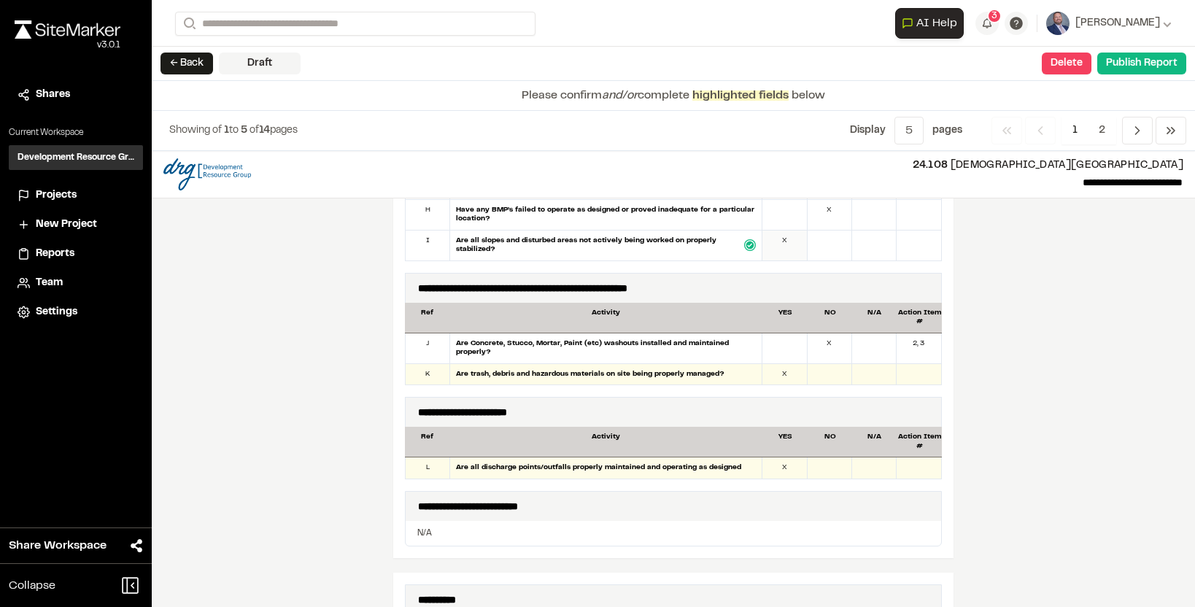
scroll to position [1016, 0]
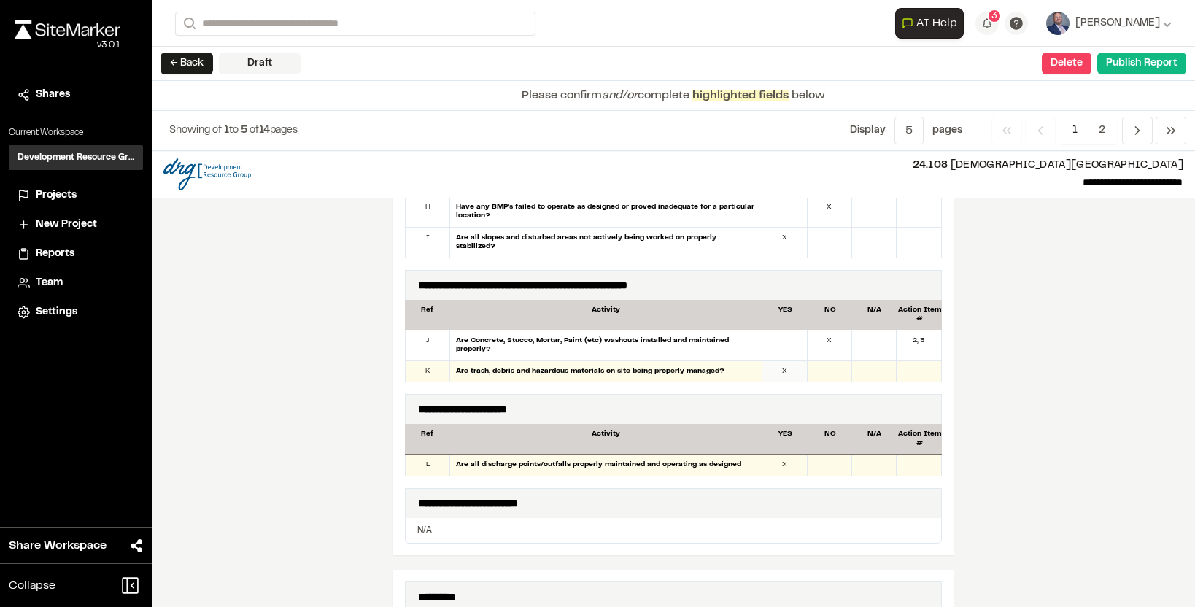
click at [794, 361] on div "X" at bounding box center [784, 371] width 45 height 21
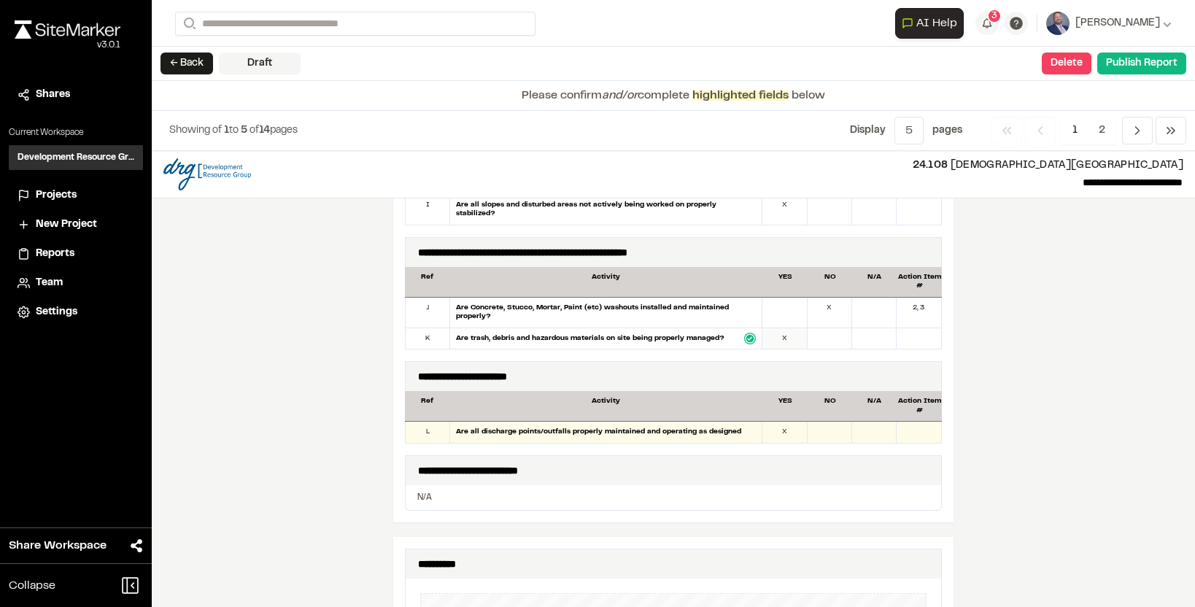
scroll to position [1048, 0]
click at [780, 422] on div "X" at bounding box center [784, 432] width 45 height 21
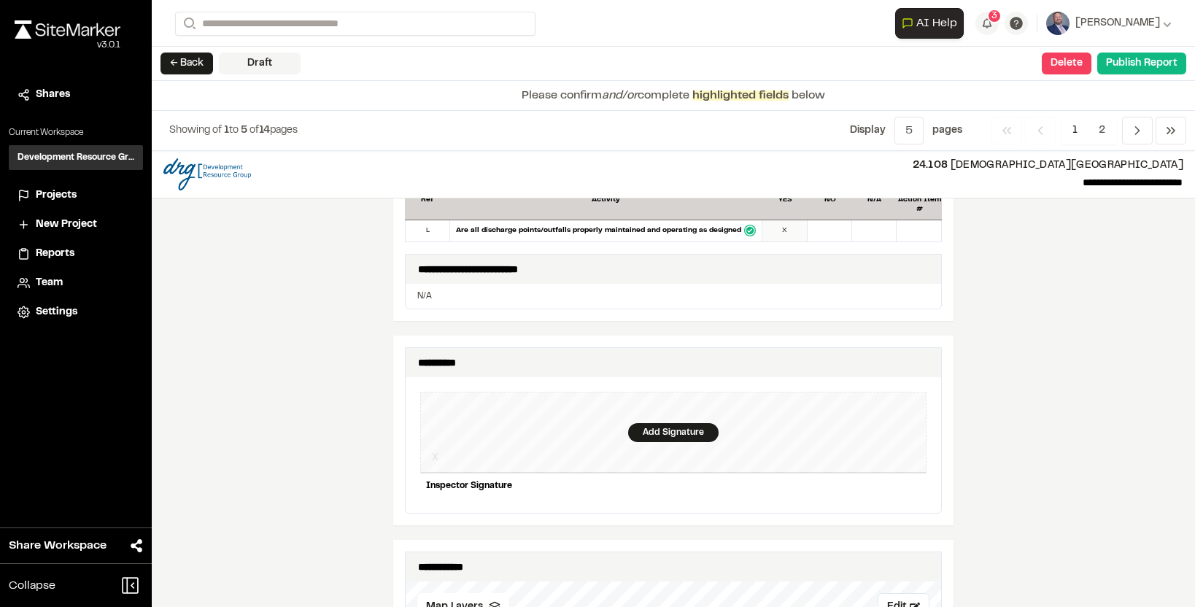
scroll to position [1251, 0]
click at [676, 422] on div "Add Signature" at bounding box center [673, 431] width 90 height 19
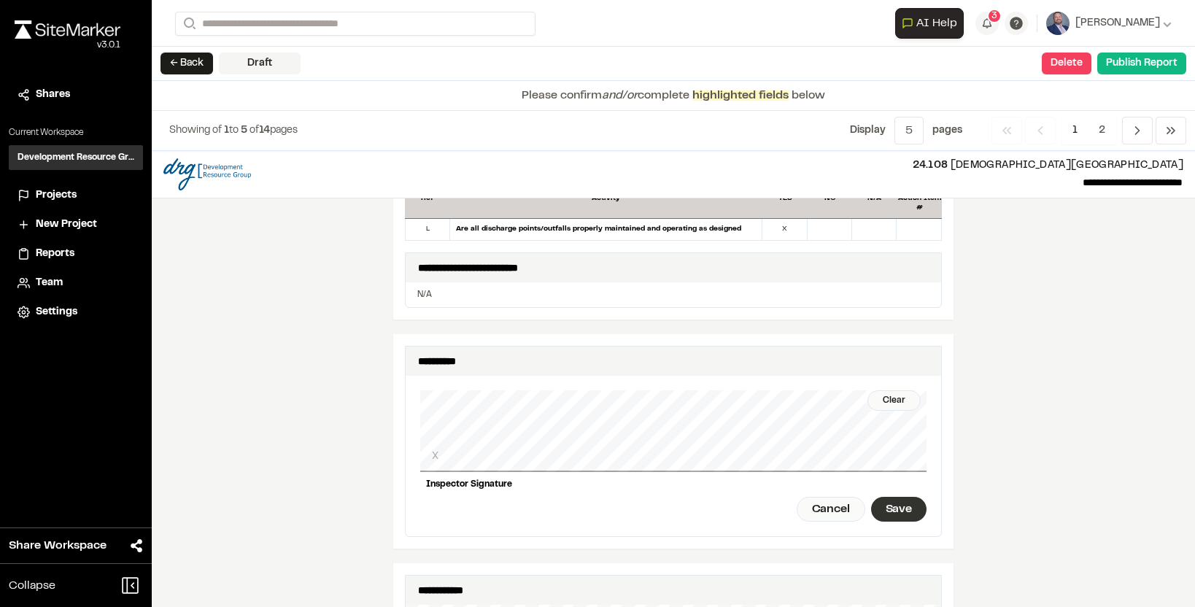
click at [893, 497] on div "Save" at bounding box center [898, 509] width 55 height 25
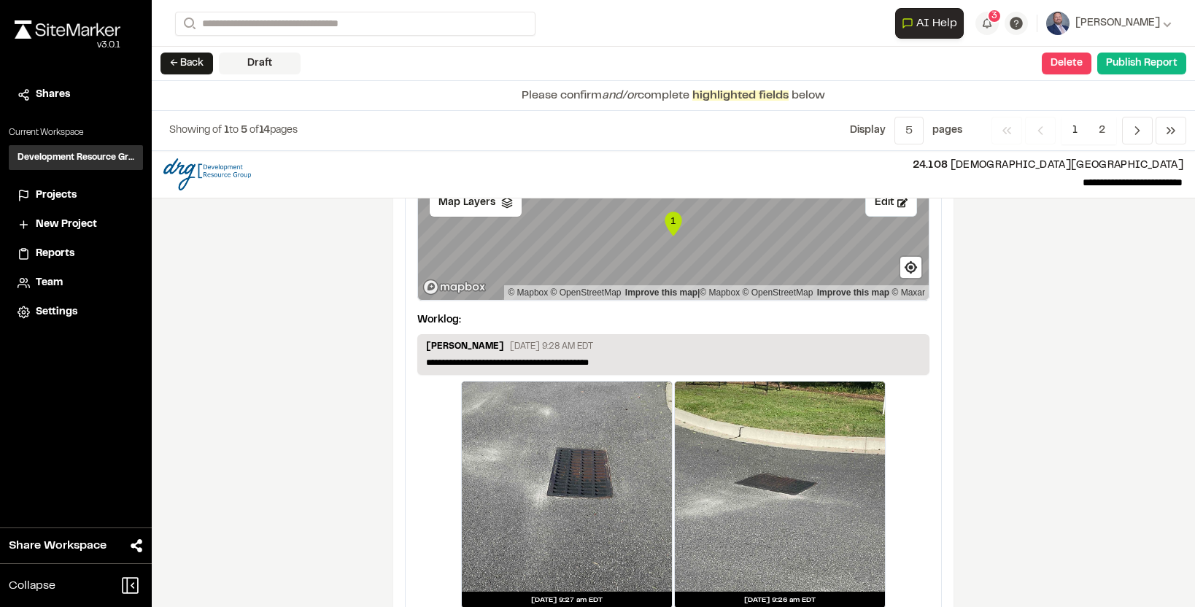
scroll to position [2499, 0]
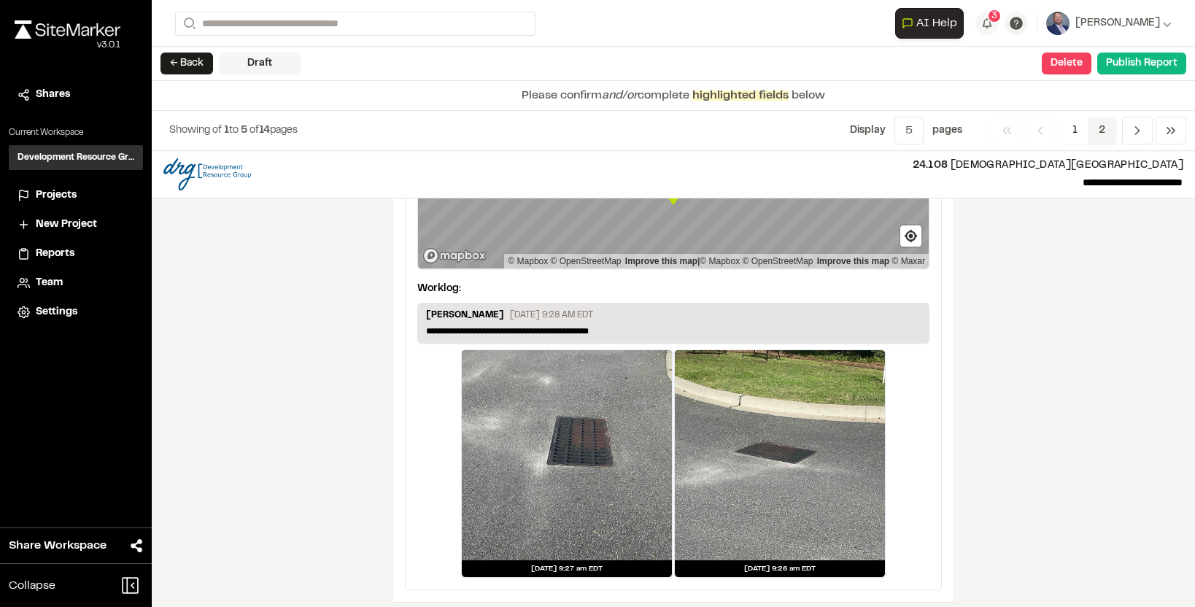
click at [1111, 139] on span "2" at bounding box center [1102, 131] width 28 height 28
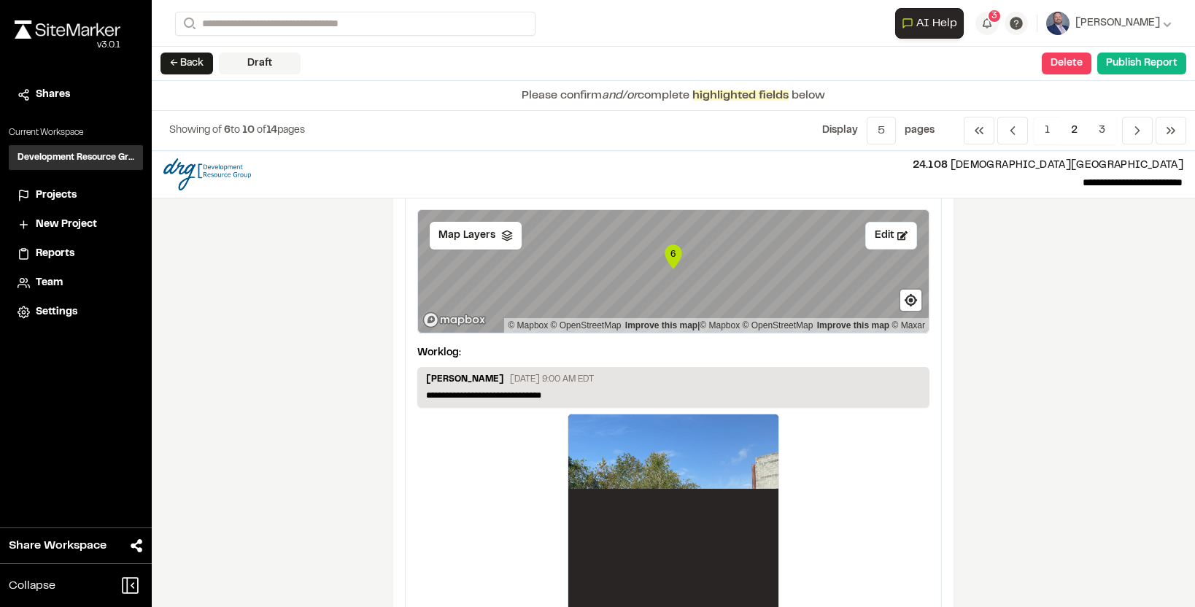
scroll to position [2425, 0]
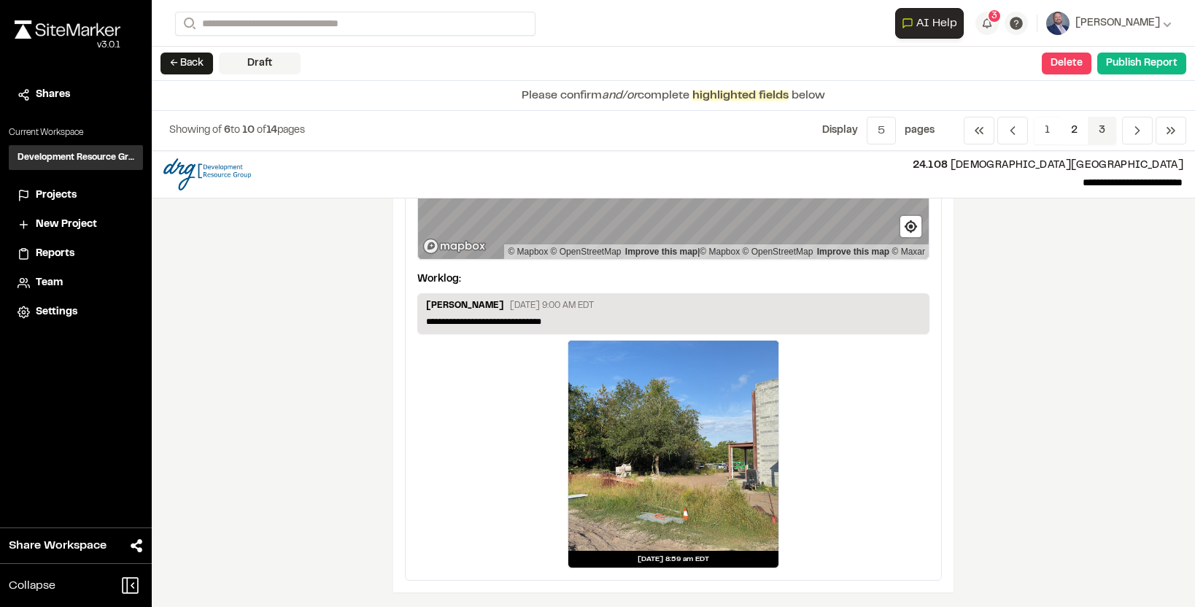
click at [1102, 132] on span "3" at bounding box center [1102, 131] width 28 height 28
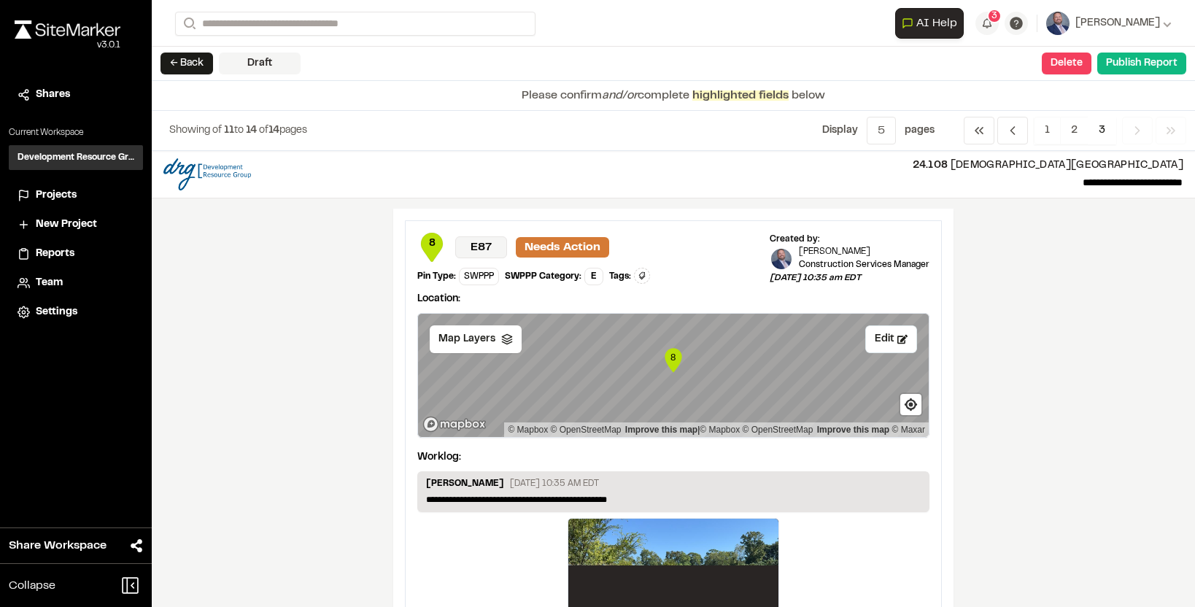
scroll to position [1100, 0]
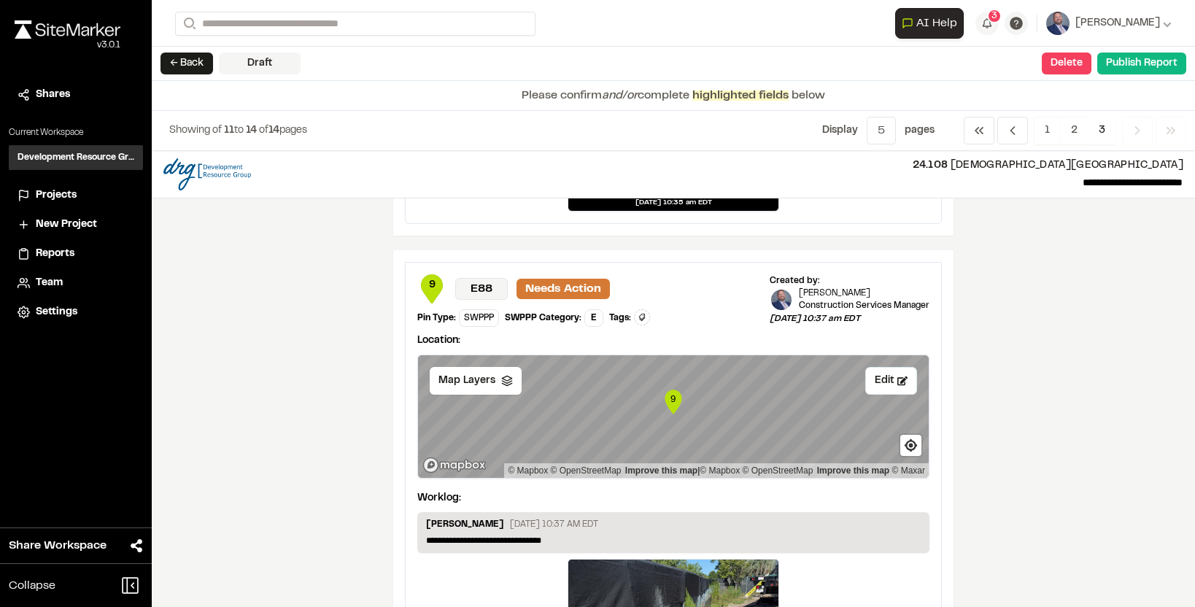
click at [1124, 74] on div "← Back Draft Delete Confirm Report Removal Are you sure? This will completely d…" at bounding box center [673, 64] width 1043 height 34
click at [1125, 68] on button "Publish Report" at bounding box center [1141, 64] width 89 height 22
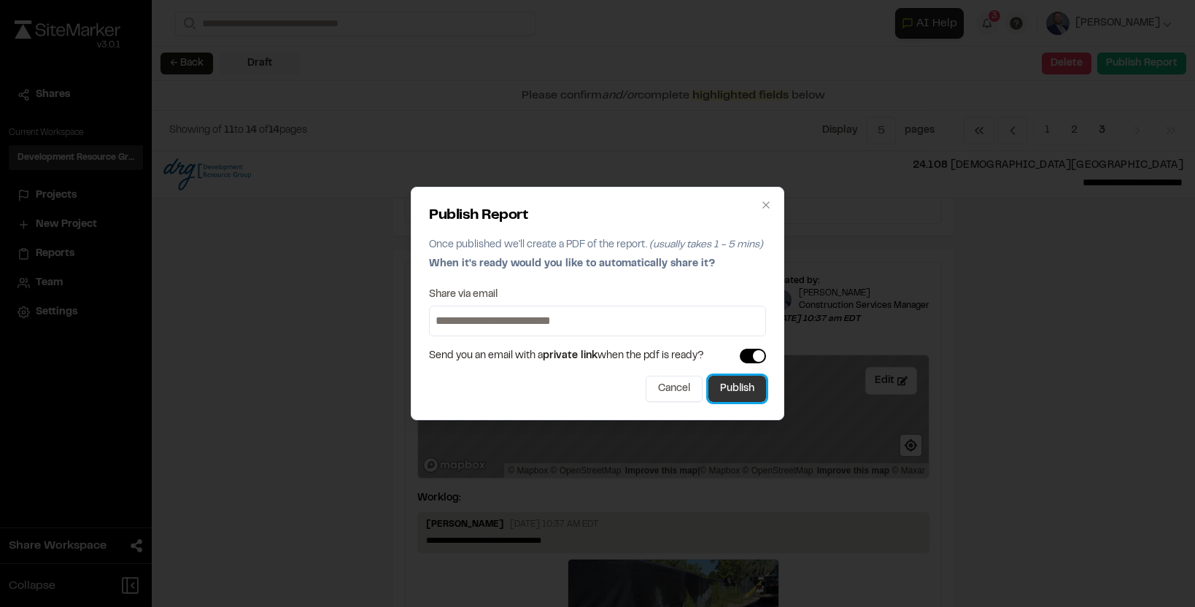
click at [722, 391] on button "Publish" at bounding box center [737, 389] width 58 height 26
